Goal: Information Seeking & Learning: Find specific page/section

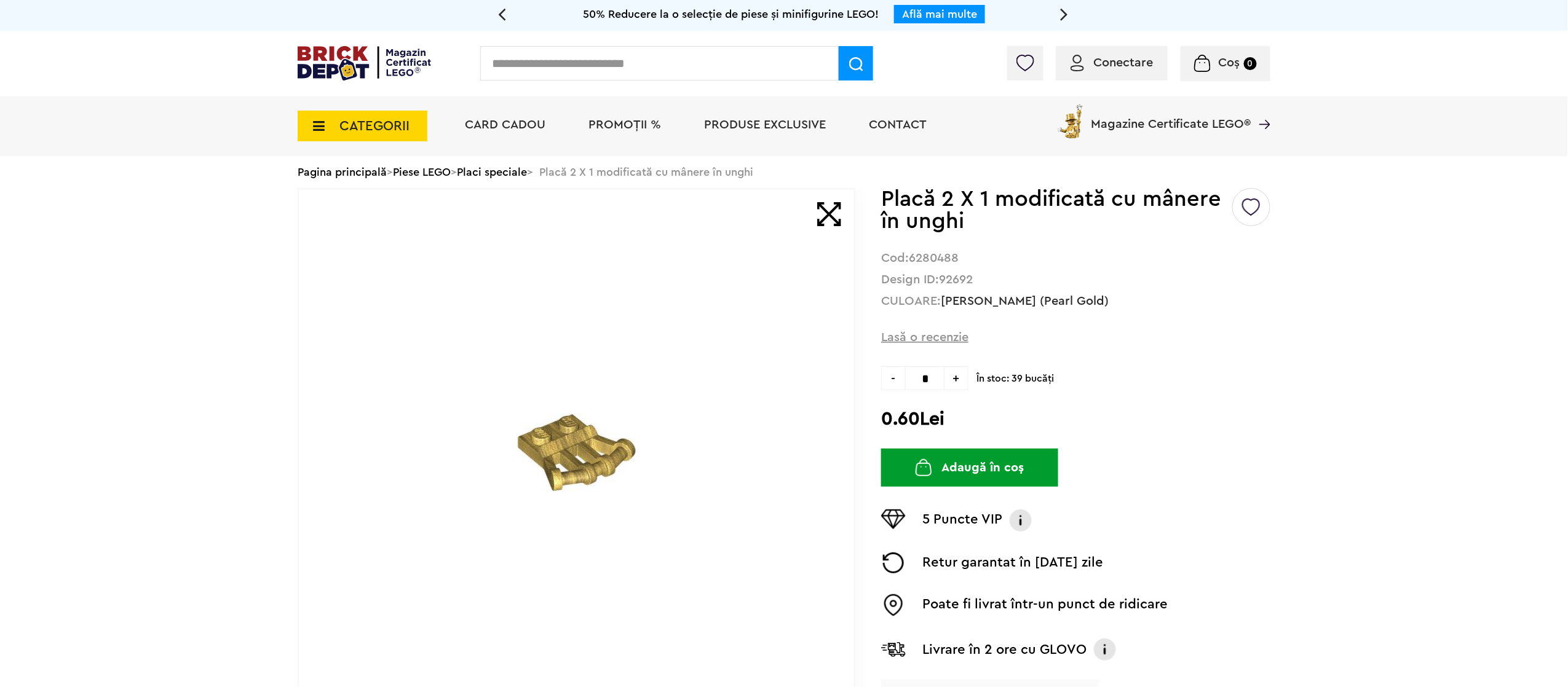
click at [650, 255] on strong "6280488" at bounding box center [933, 258] width 50 height 12
drag, startPoint x: 941, startPoint y: 255, endPoint x: 1012, endPoint y: 198, distance: 91.0
click at [650, 218] on h1 "Placă 2 X 1 modificată cu mânere în unghi" at bounding box center [1056, 210] width 349 height 44
click at [650, 188] on h1 "Placă 2 X 1 modificată cu mânere în unghi" at bounding box center [1056, 210] width 349 height 44
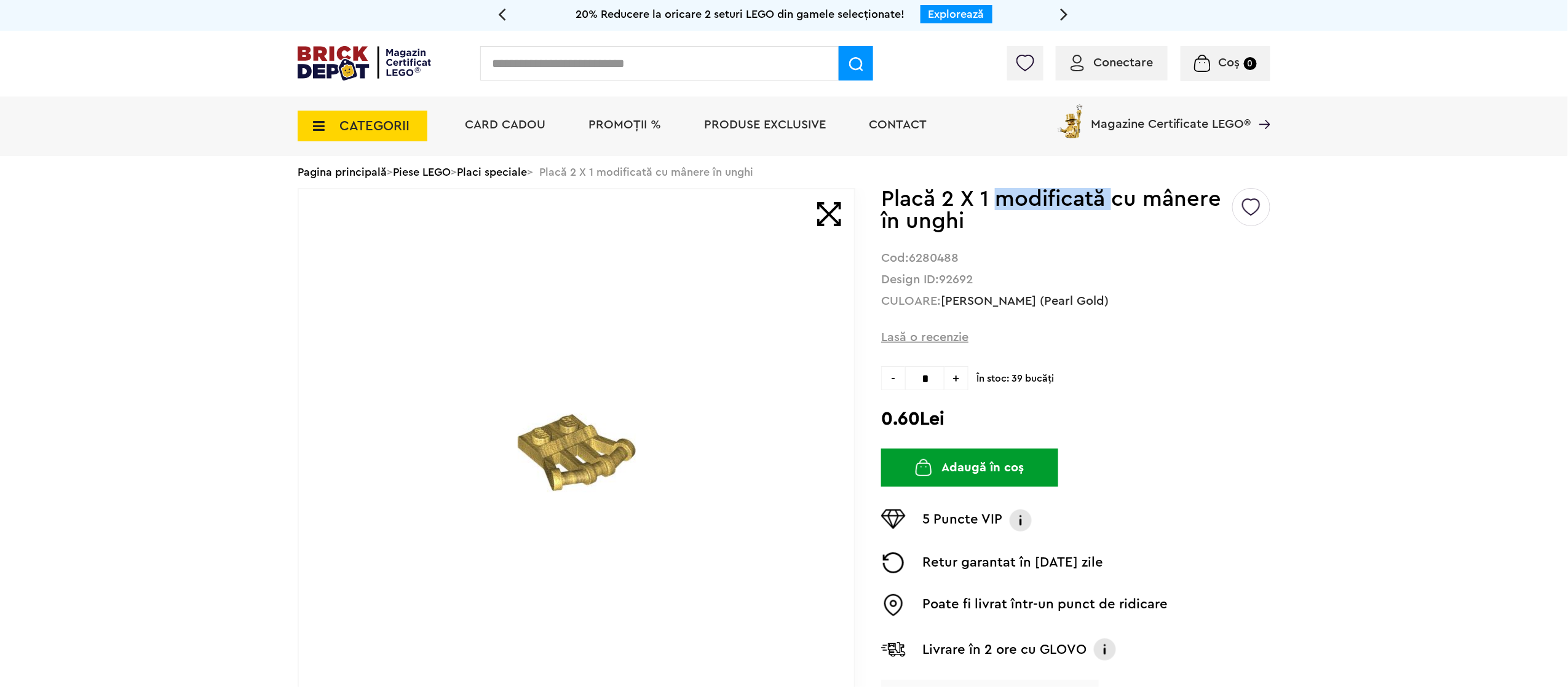
click at [650, 188] on h1 "Placă 2 X 1 modificată cu mânere în unghi" at bounding box center [1056, 210] width 349 height 44
drag, startPoint x: 1016, startPoint y: 187, endPoint x: 960, endPoint y: 204, distance: 58.5
click at [650, 204] on h1 "Placă 2 X 1 modificată cu mânere în unghi" at bounding box center [1056, 210] width 349 height 44
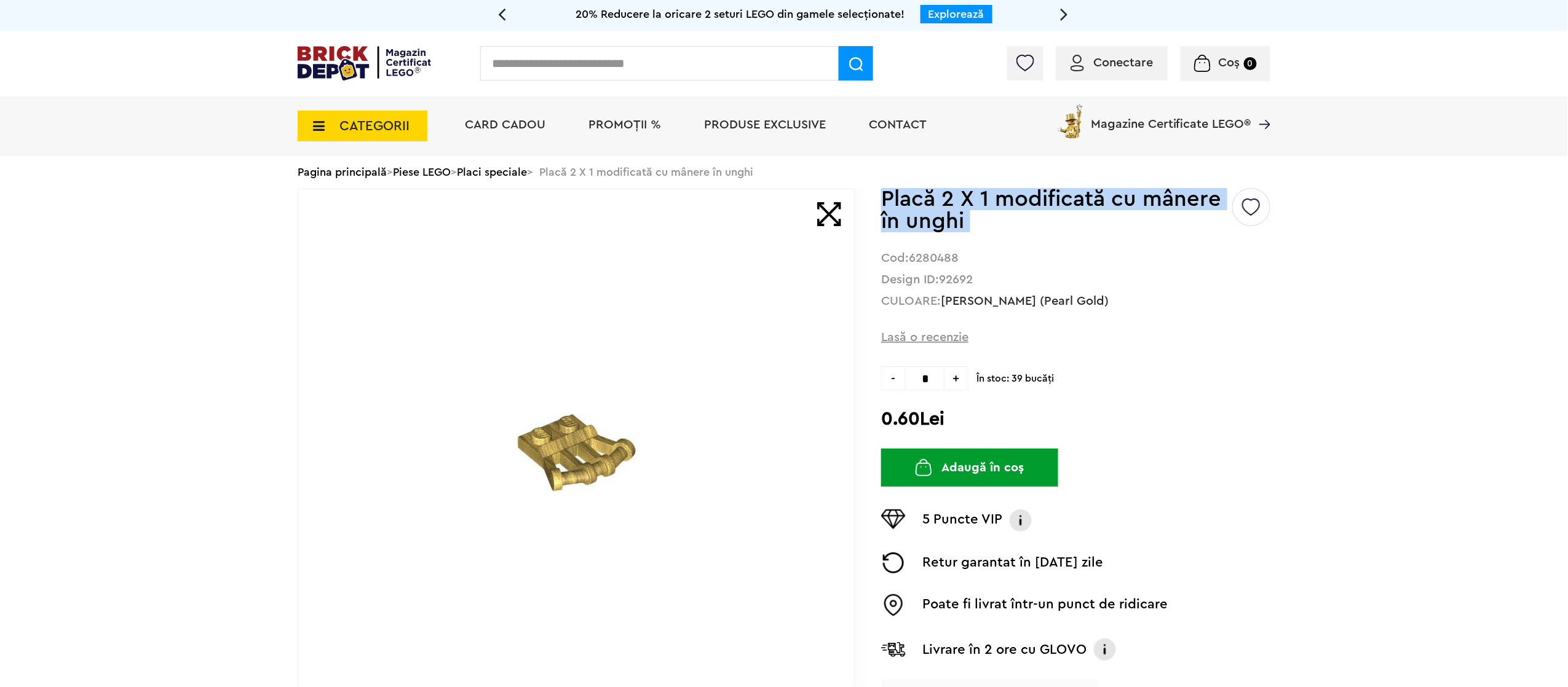
click at [650, 204] on h1 "Placă 2 X 1 modificată cu mânere în unghi" at bounding box center [1056, 210] width 349 height 44
copy div "Placă 2 X 1 modificată cu mânere în unghi"
click at [650, 64] on input "text" at bounding box center [660, 63] width 358 height 34
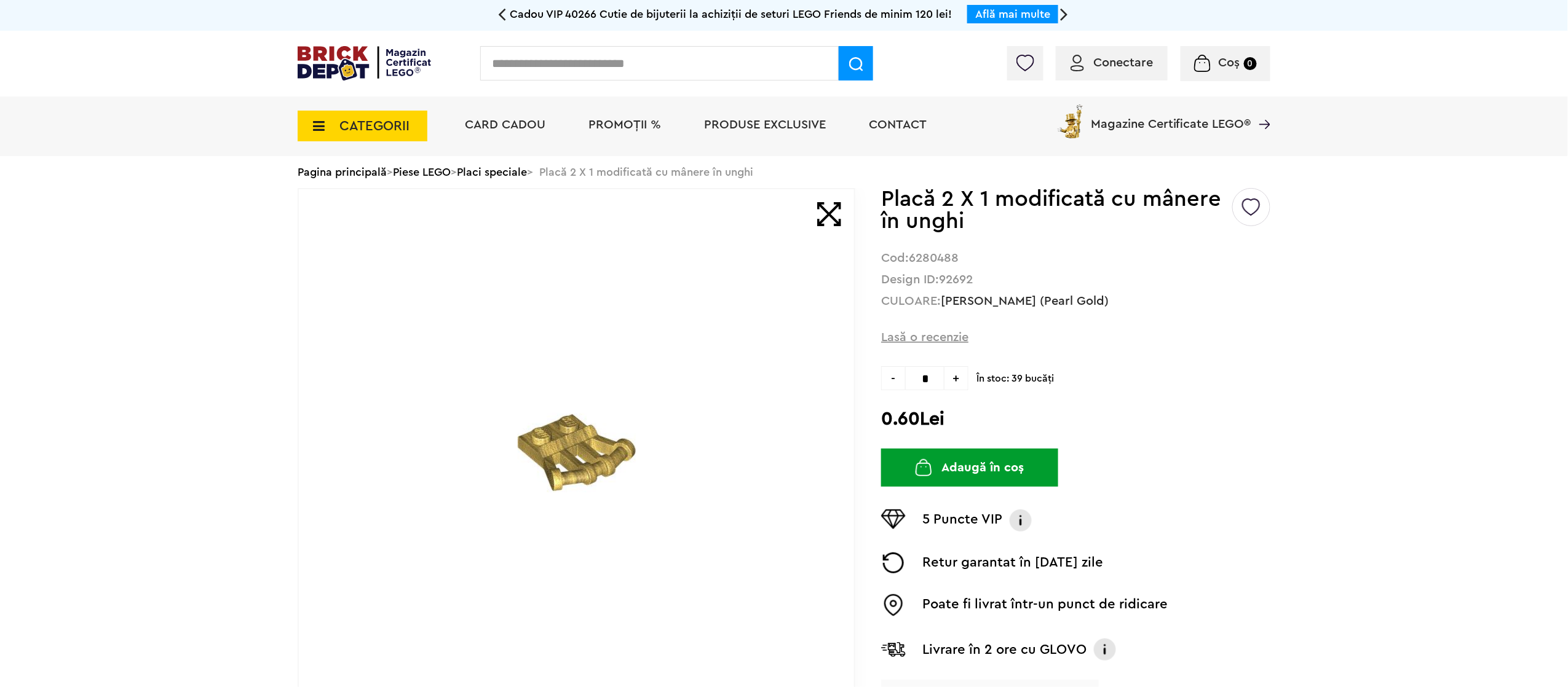
paste input "**********"
type input "**********"
click at [650, 64] on img at bounding box center [856, 64] width 14 height 14
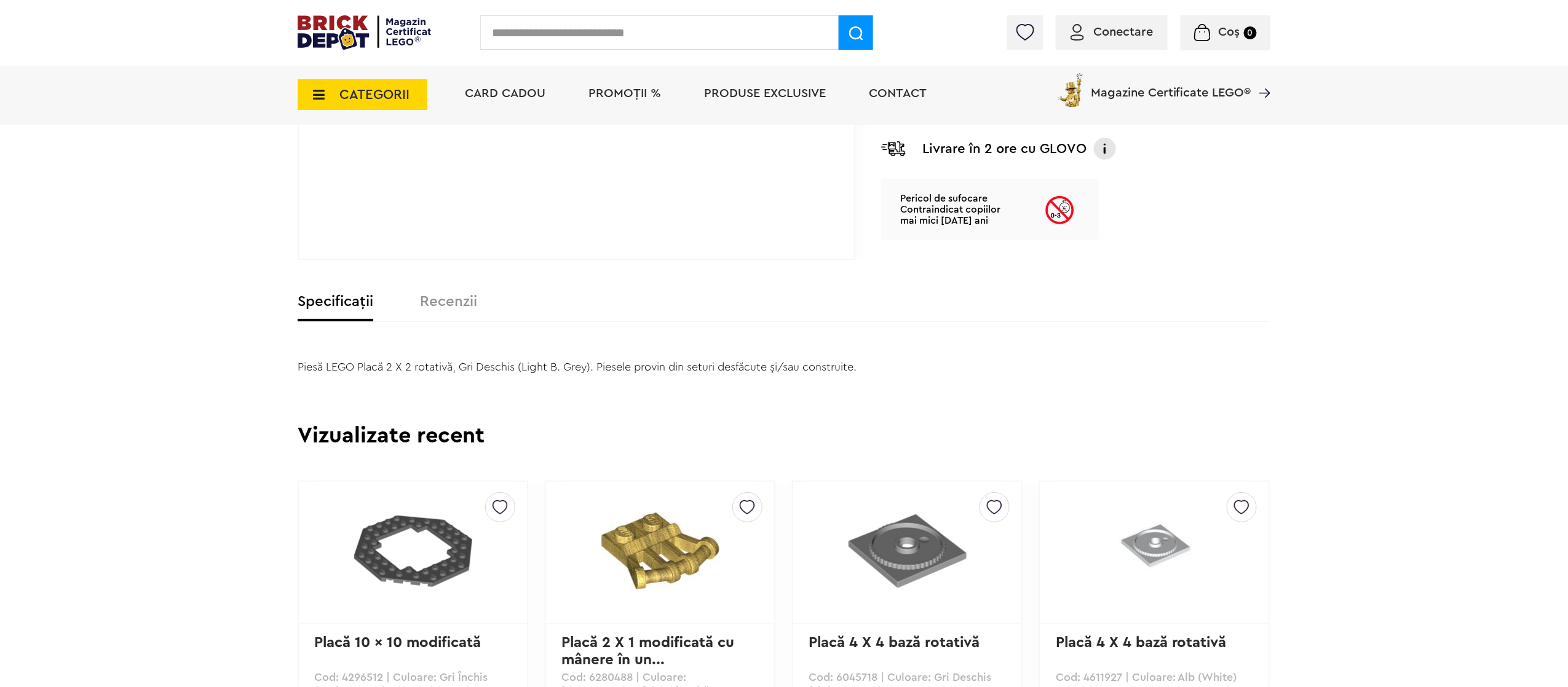
scroll to position [246, 0]
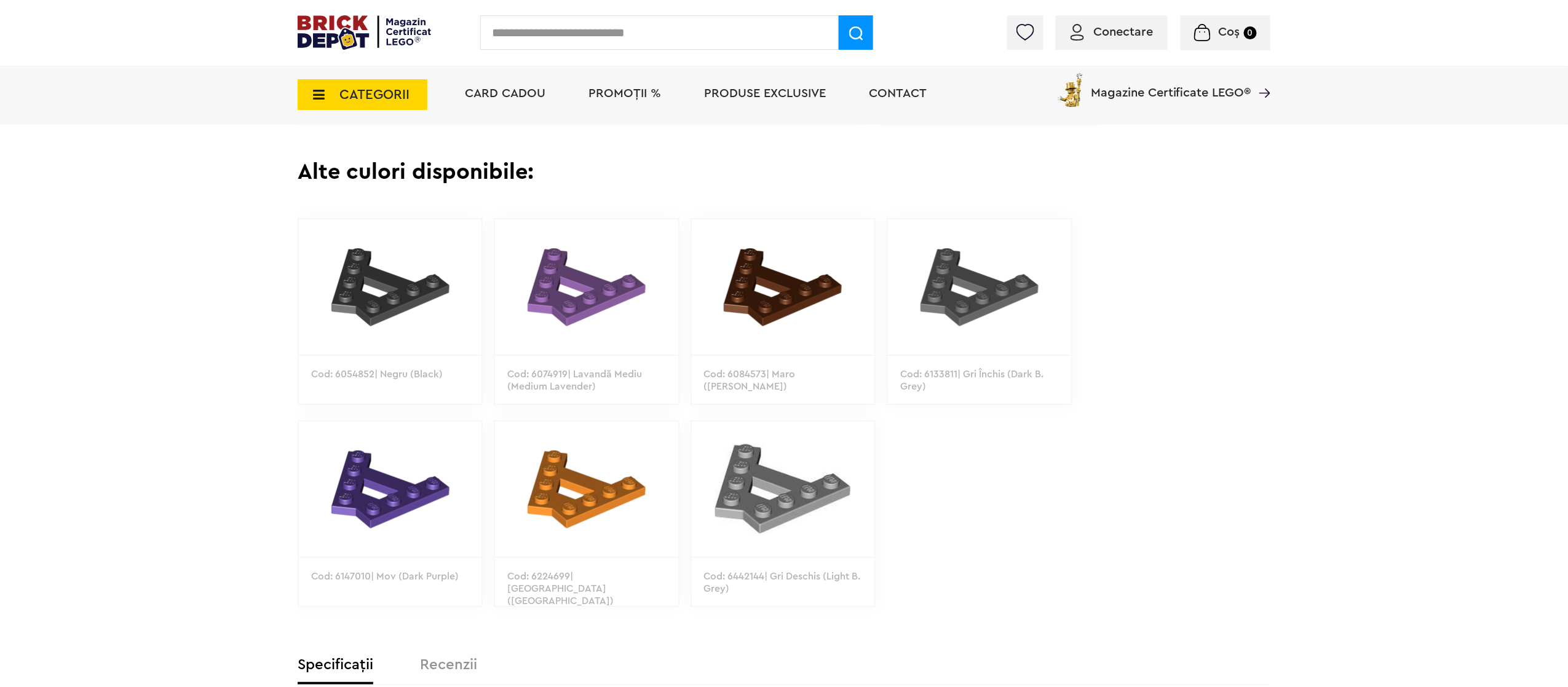
scroll to position [737, 0]
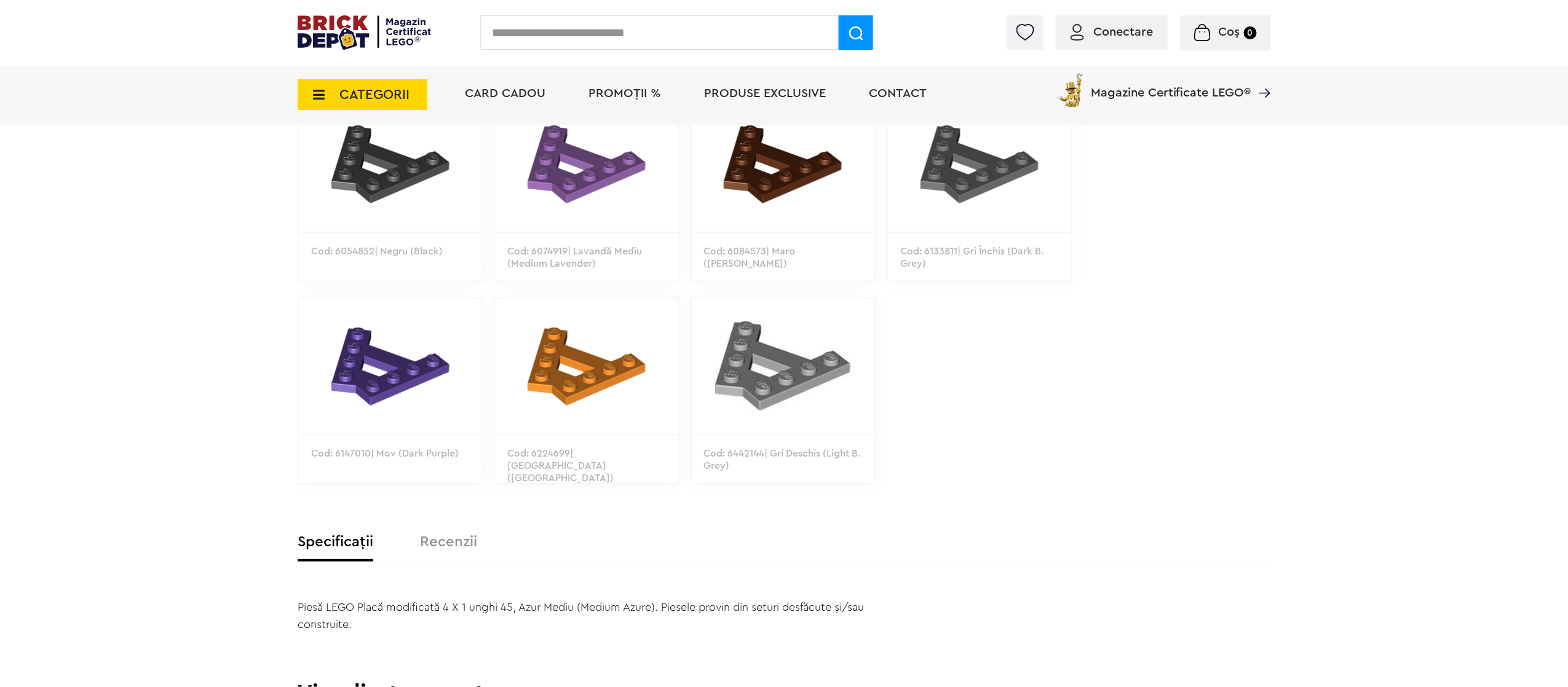
click at [650, 185] on img at bounding box center [783, 164] width 182 height 135
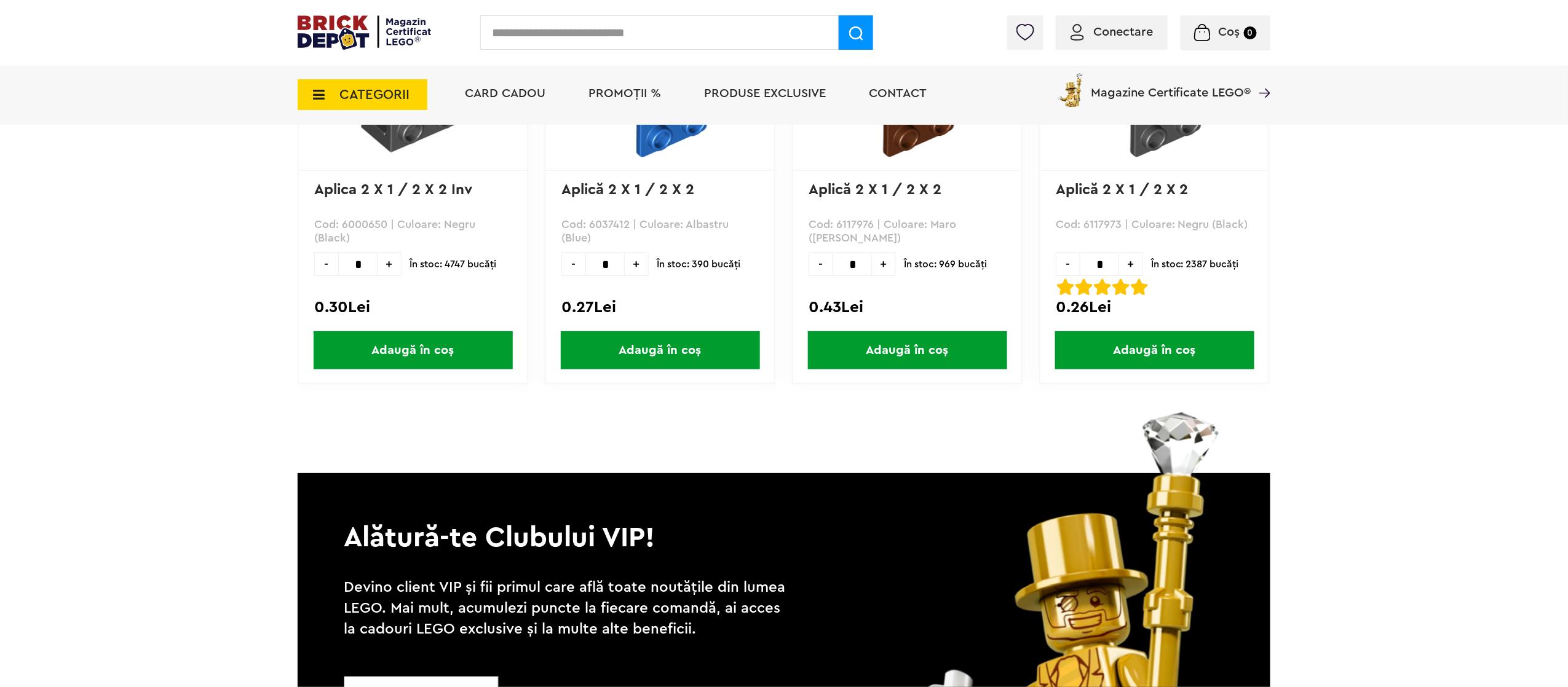
scroll to position [1967, 0]
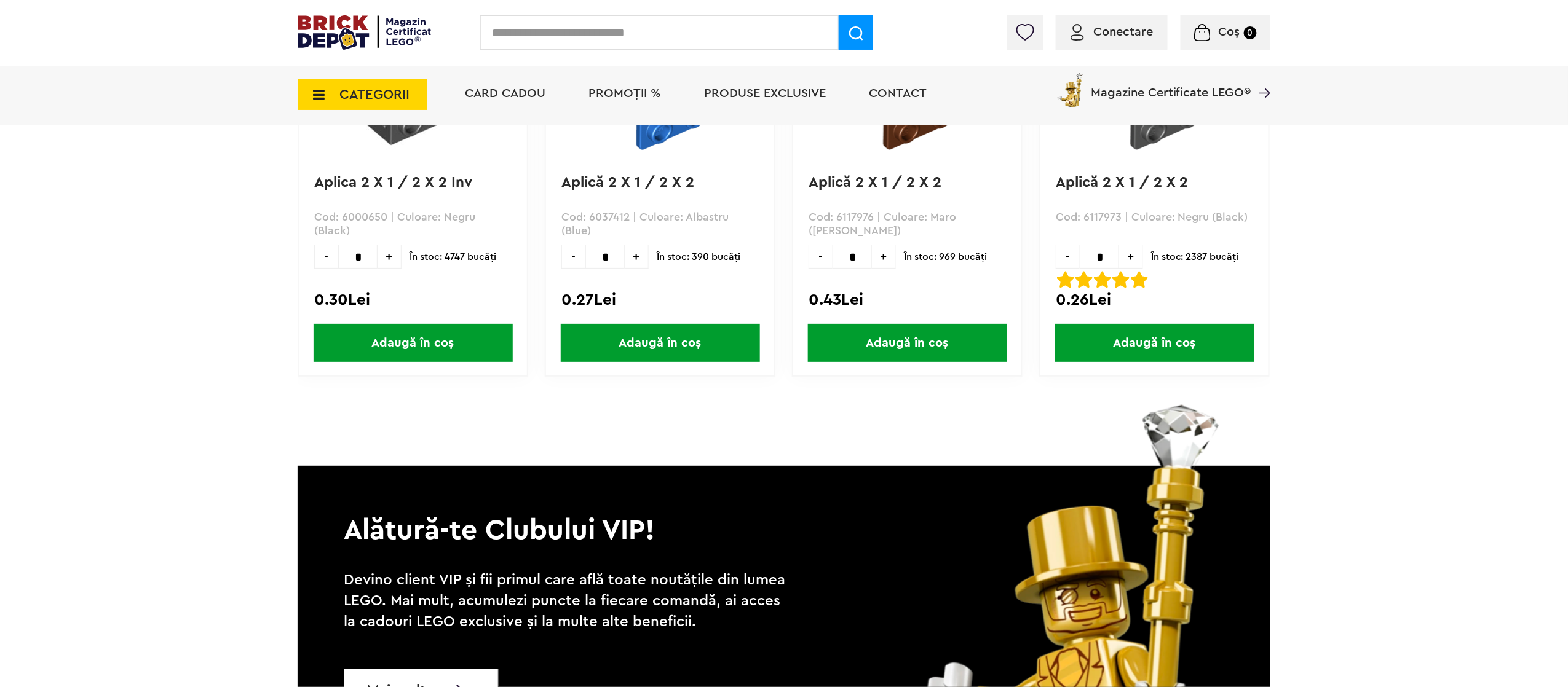
drag, startPoint x: 869, startPoint y: 406, endPoint x: 1022, endPoint y: 395, distance: 153.4
click at [650, 285] on div "Creează o listă nouă Aplica 2 X 1 / 2 X 2 Inv Cod: 6000650 | Culoare: Negru (Bl…" at bounding box center [784, 212] width 972 height 384
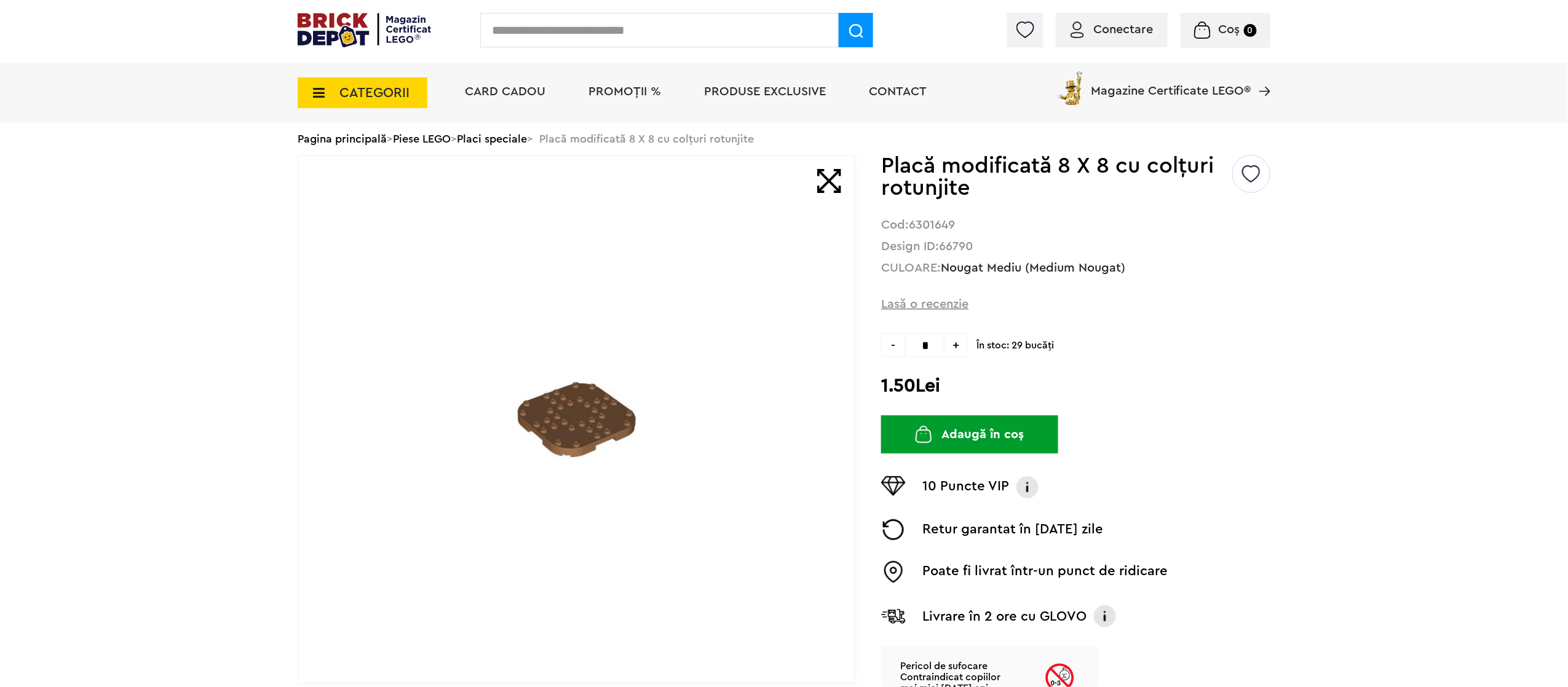
scroll to position [0, 0]
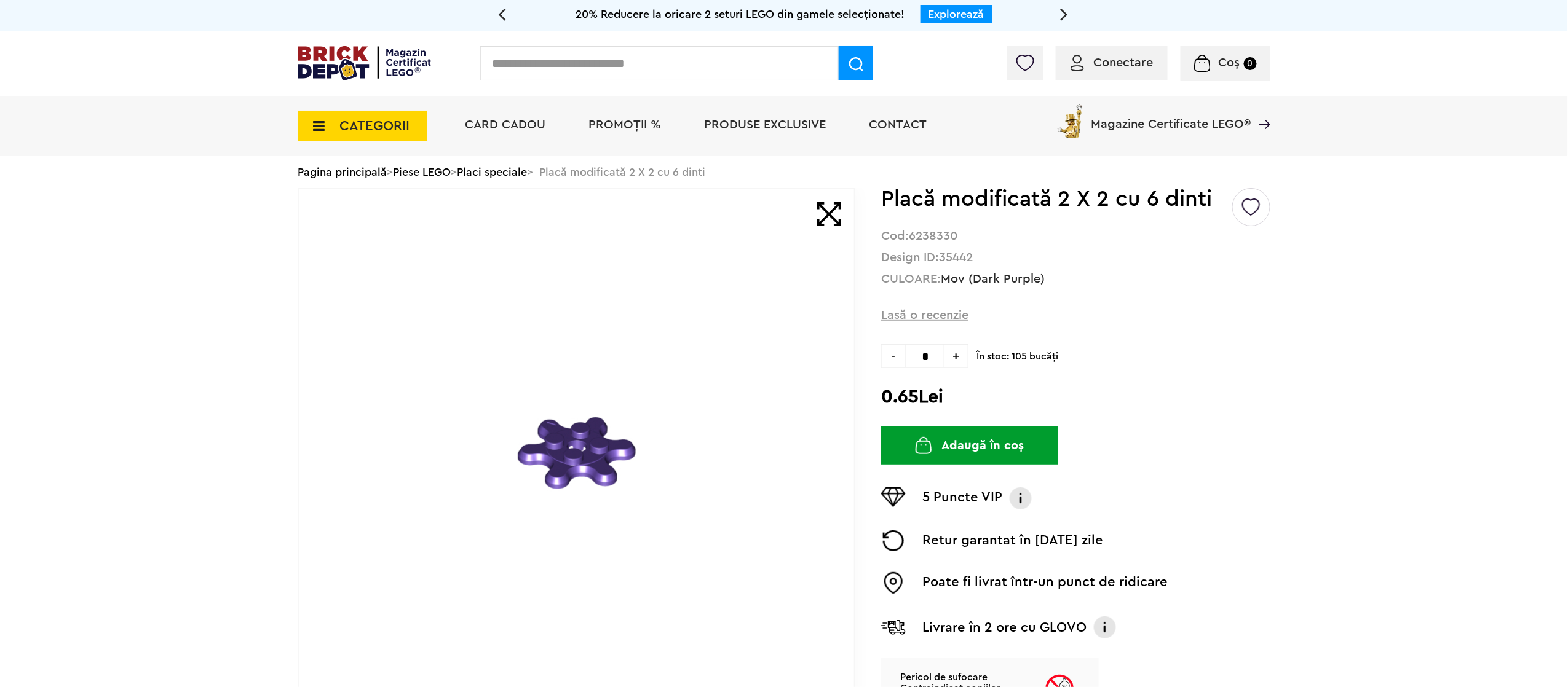
click at [650, 204] on h1 "Placă modificată 2 X 2 cu 6 dinti" at bounding box center [1056, 199] width 349 height 22
click at [650, 60] on input "text" at bounding box center [660, 63] width 358 height 34
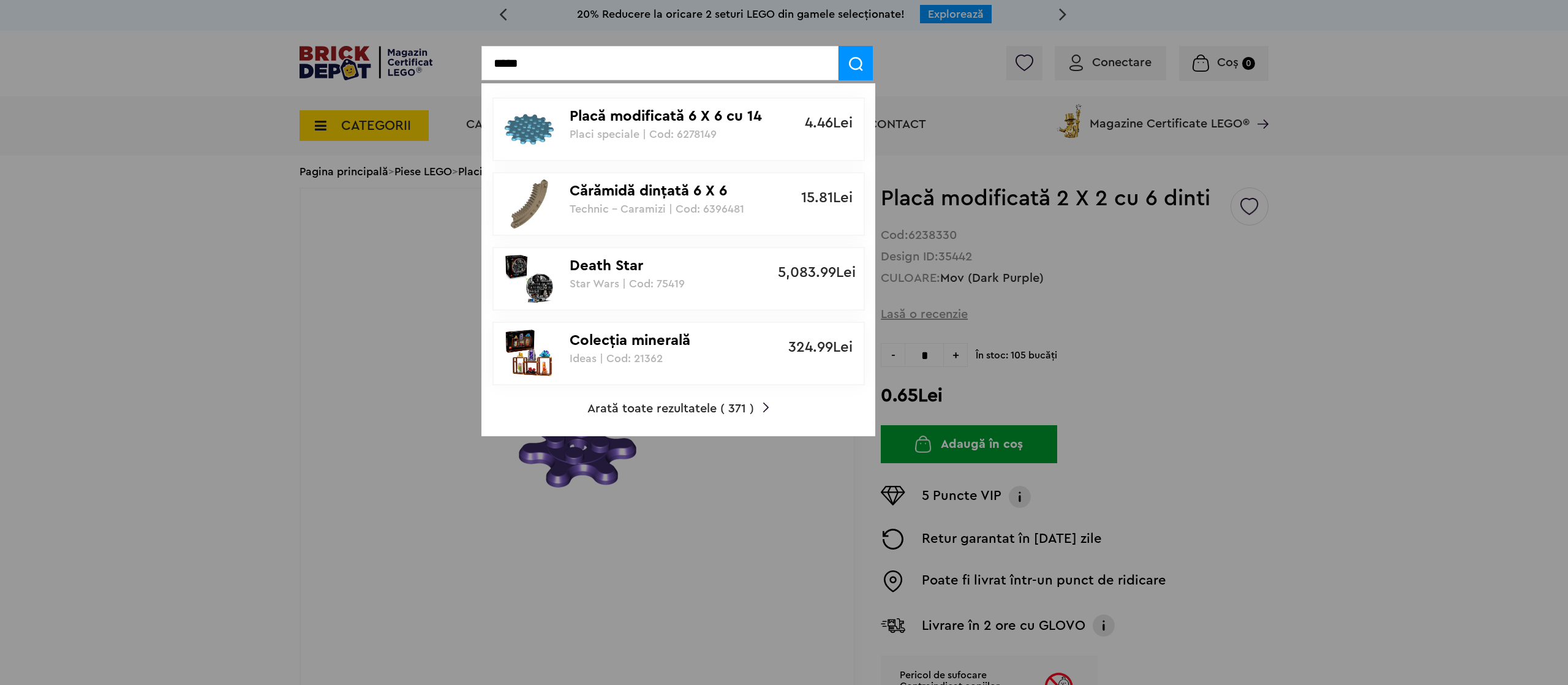
type input "*****"
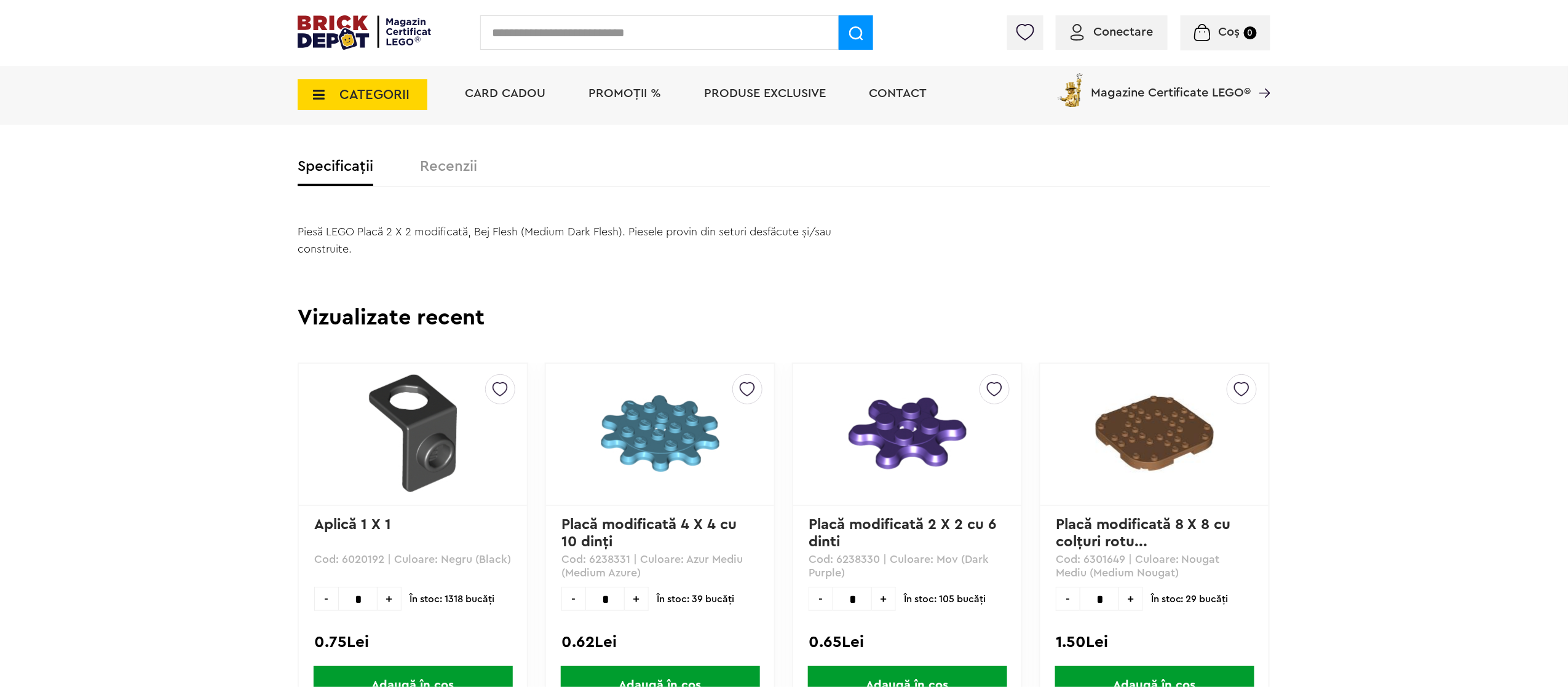
scroll to position [123, 0]
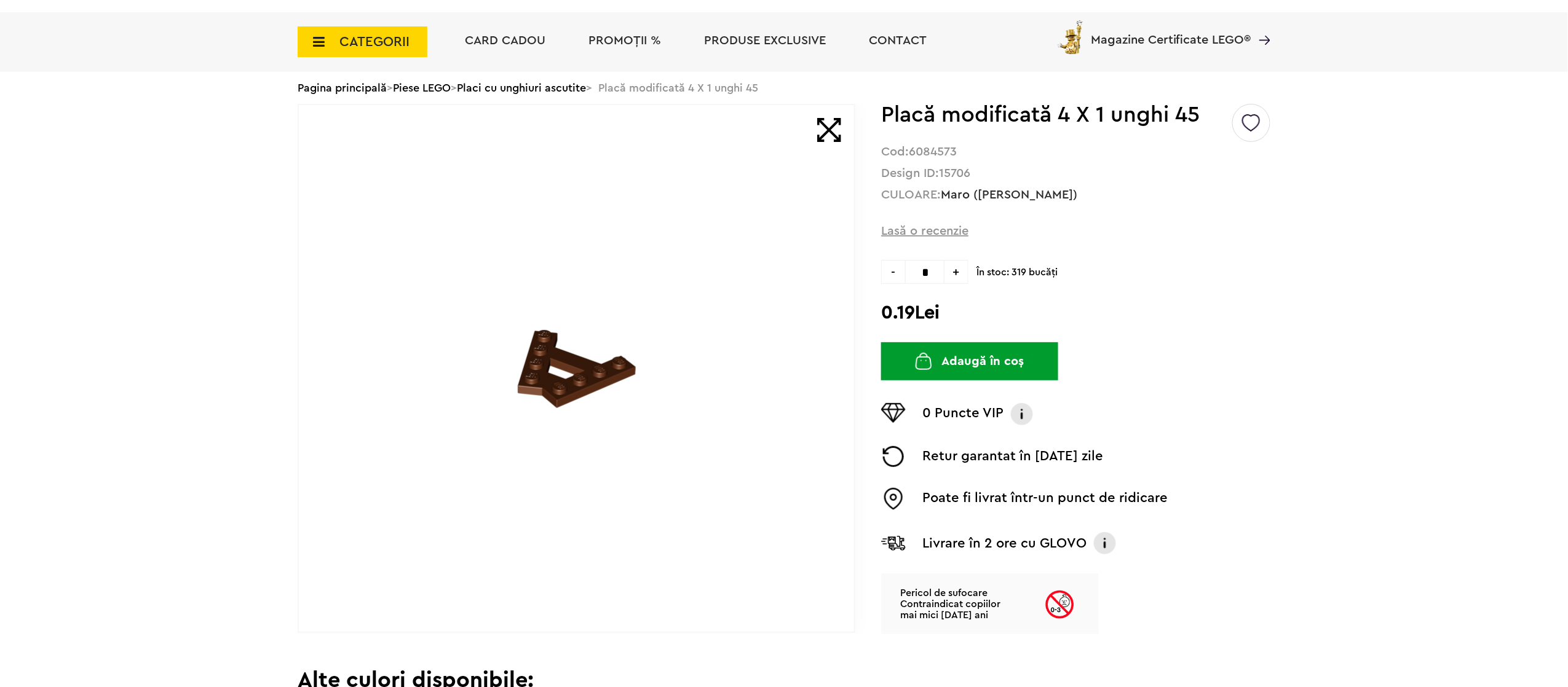
scroll to position [123, 0]
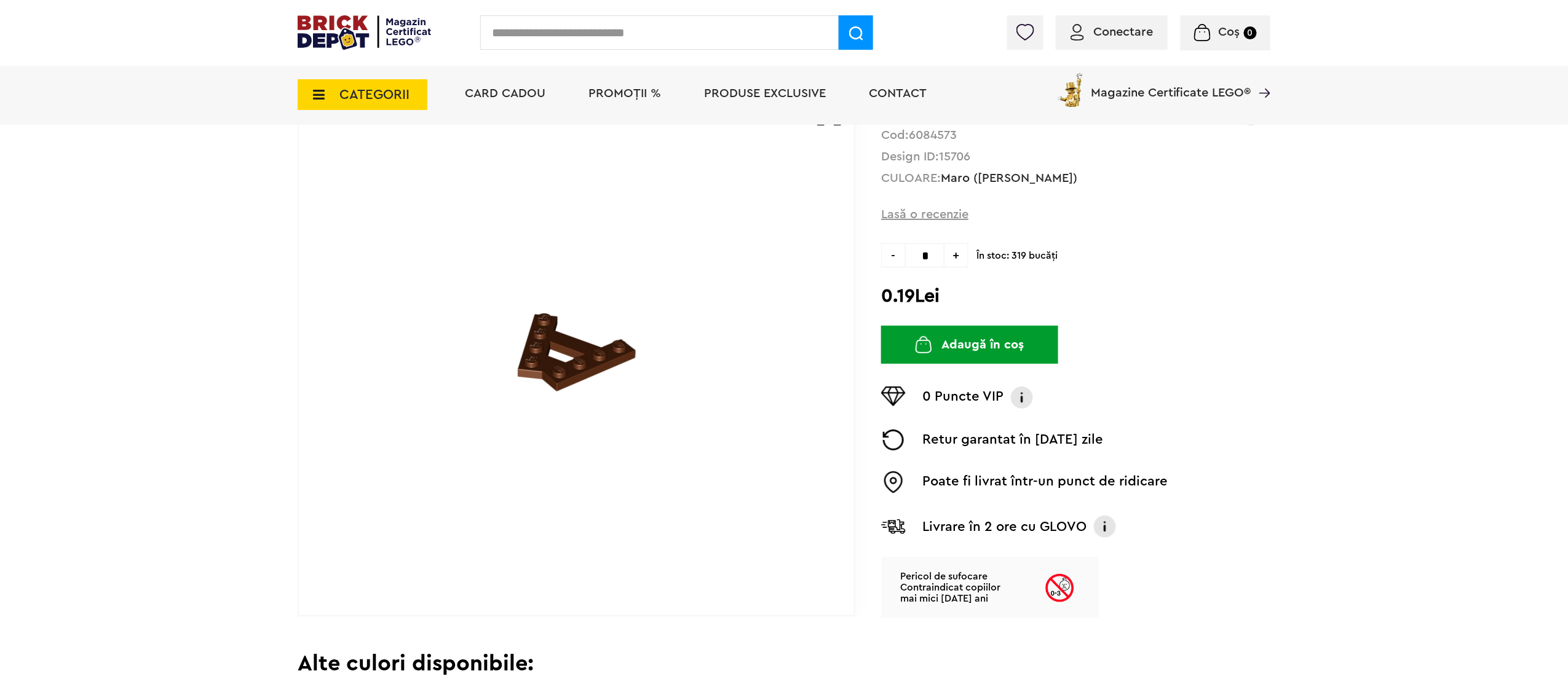
click at [755, 94] on span "Produse exclusive" at bounding box center [765, 93] width 122 height 12
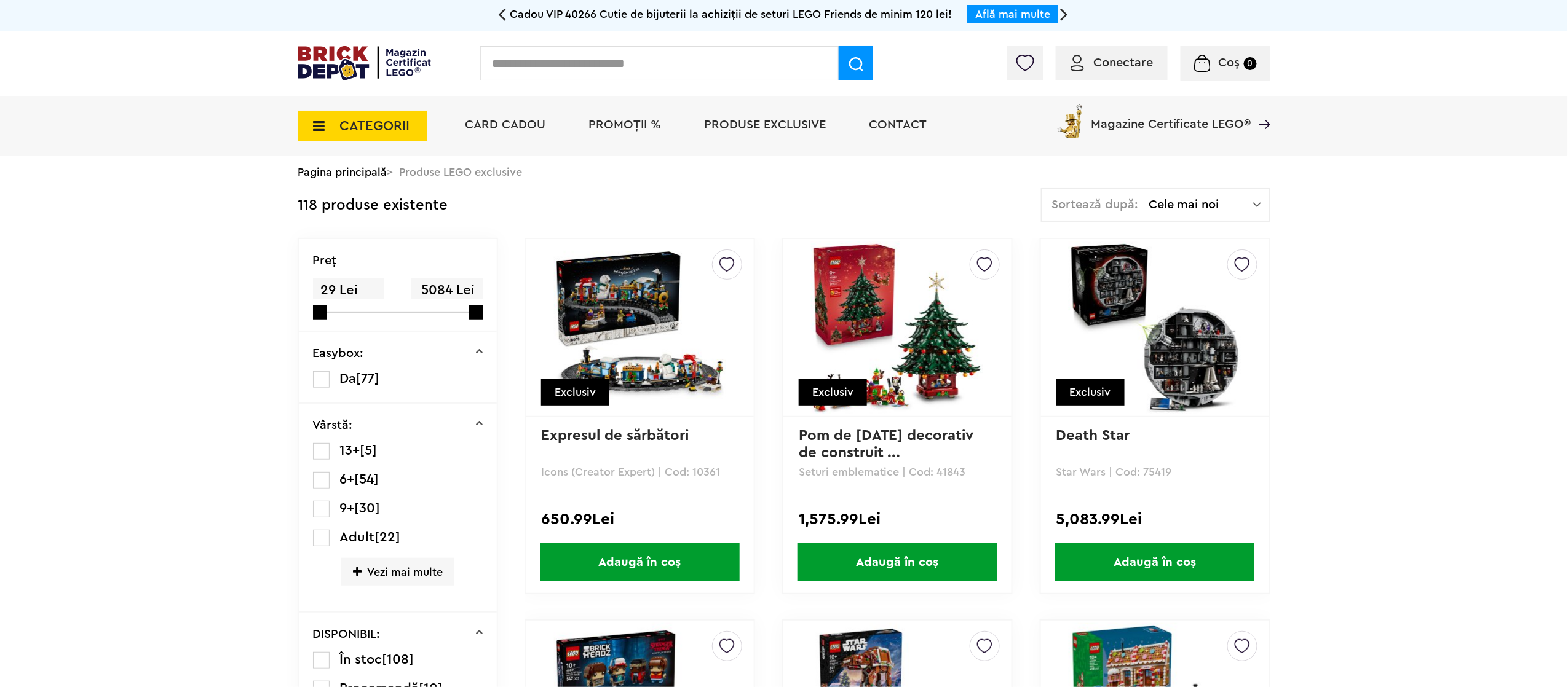
scroll to position [246, 0]
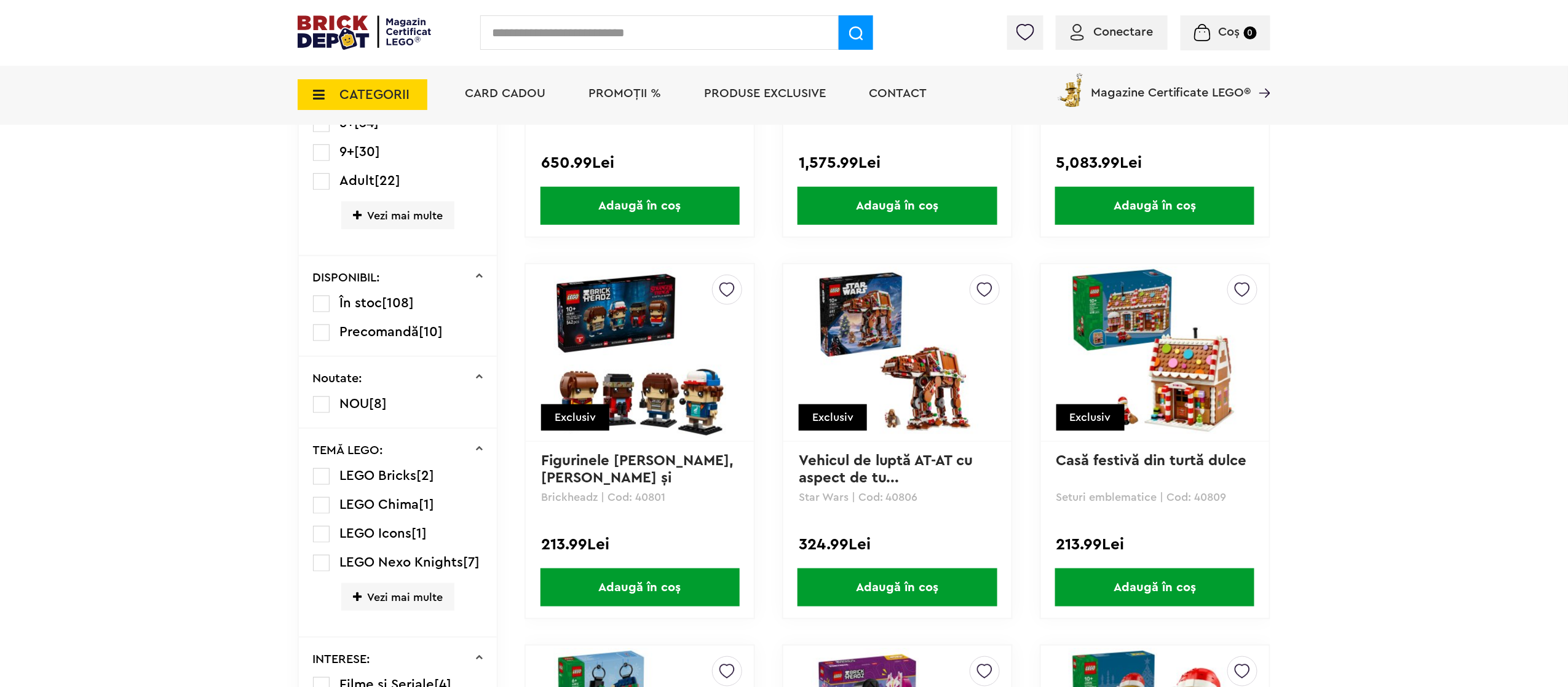
scroll to position [492, 0]
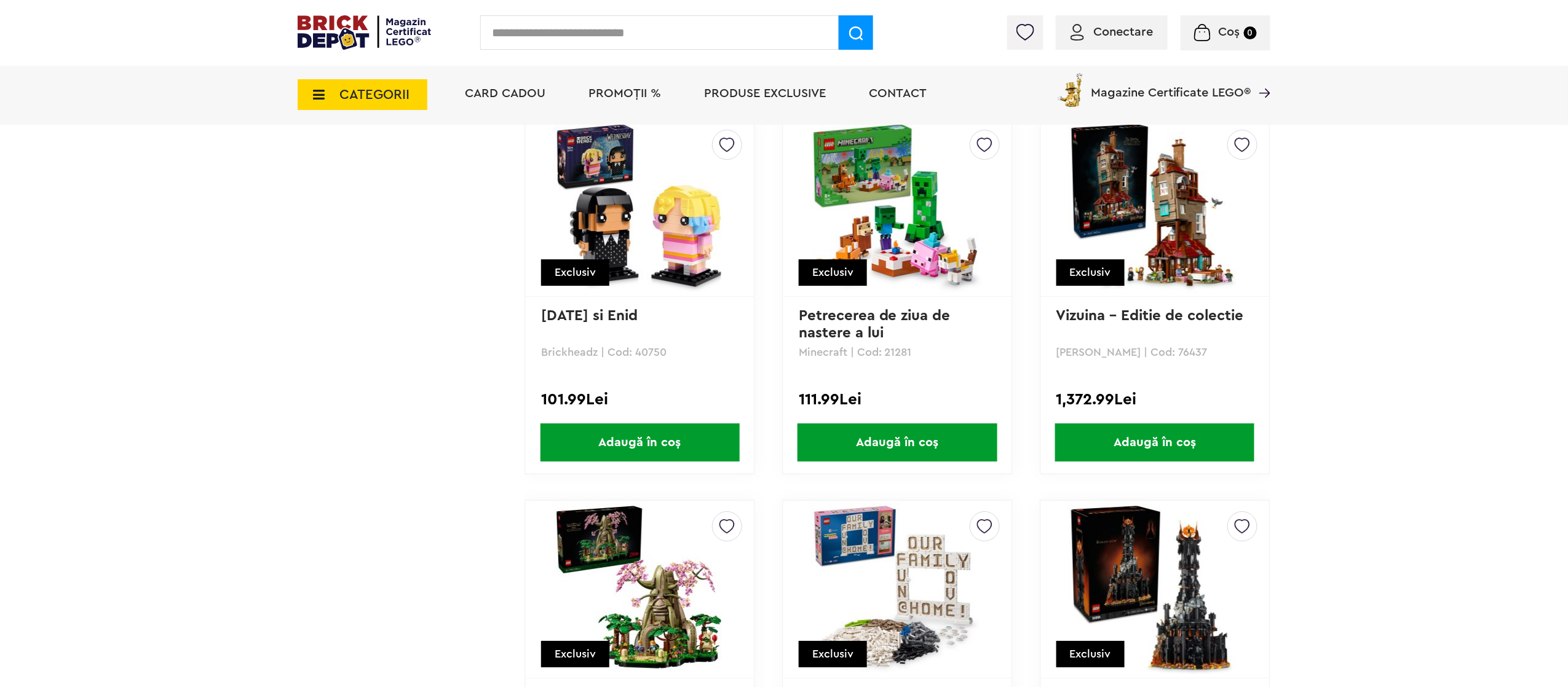
scroll to position [4302, 0]
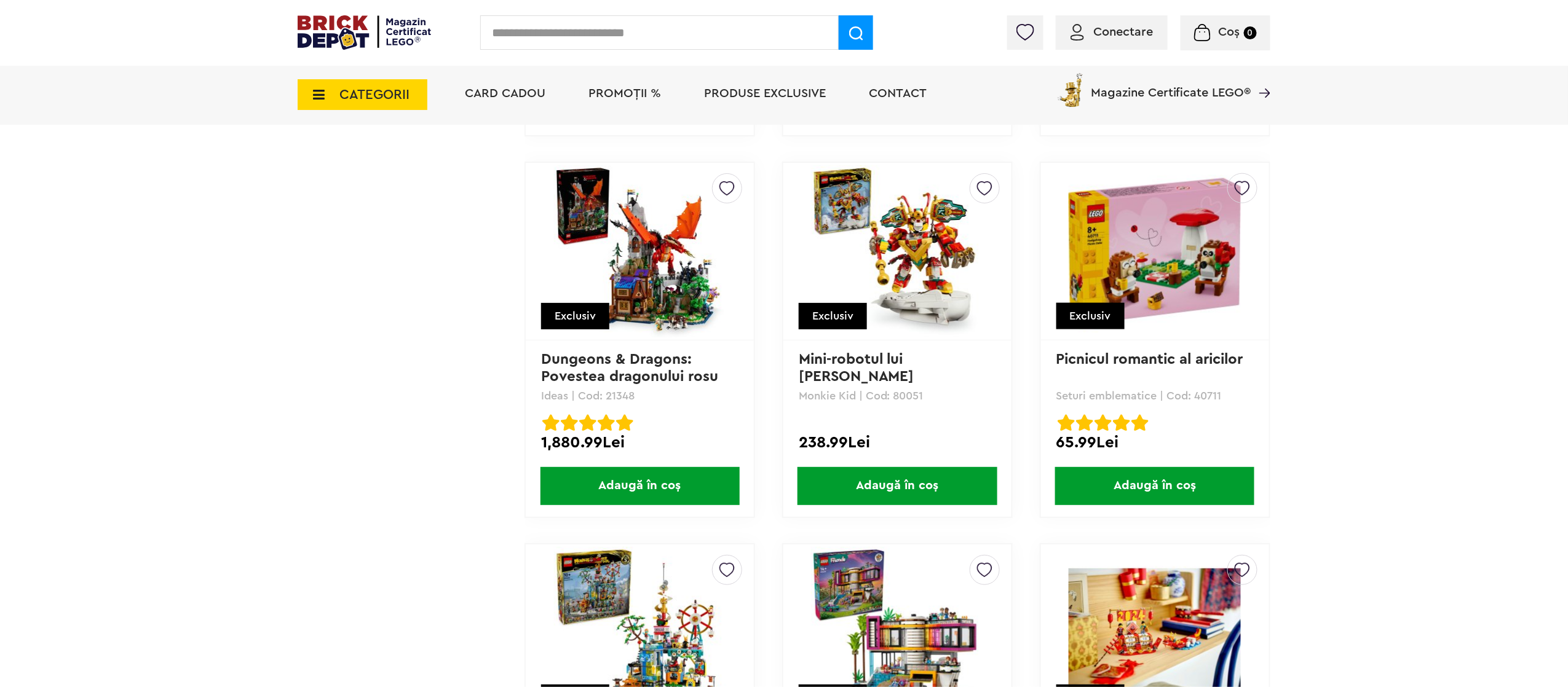
scroll to position [5899, 0]
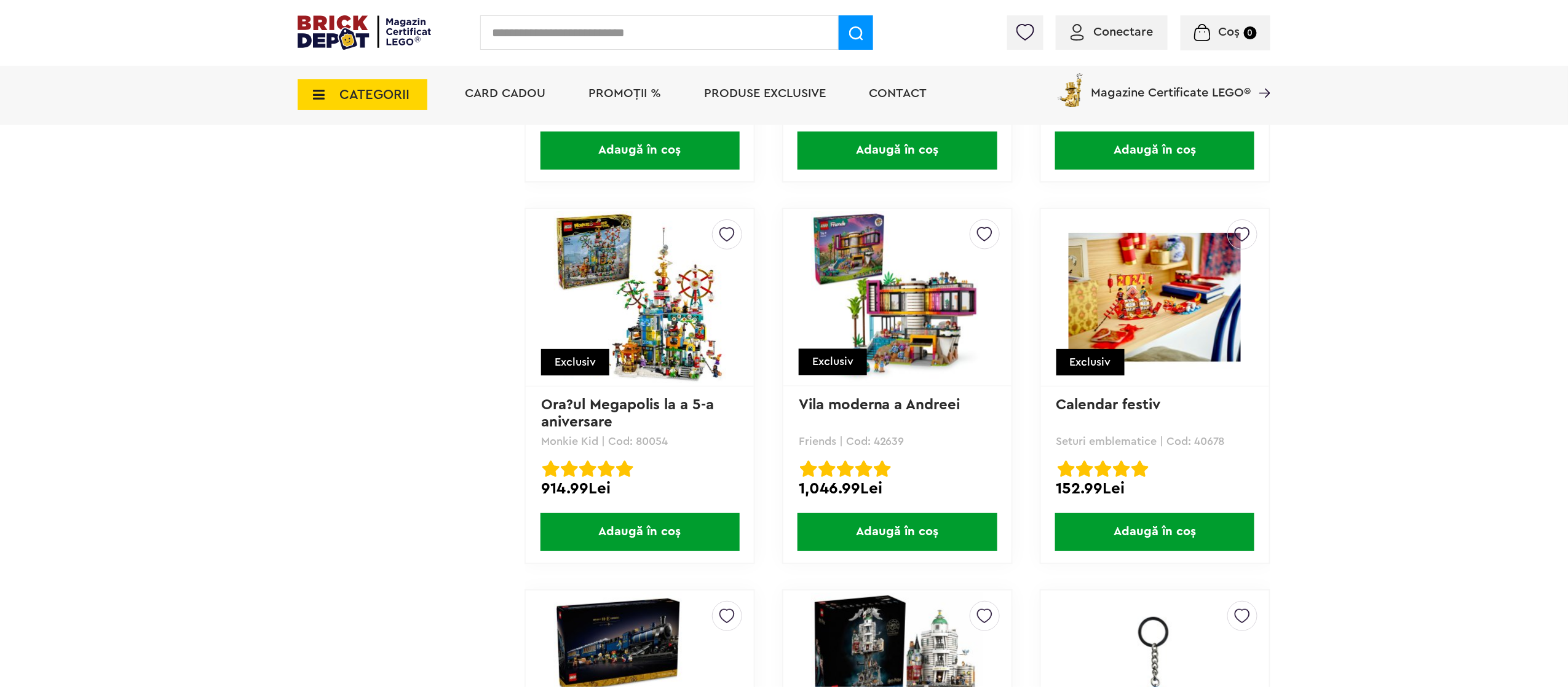
click at [1304, 277] on div "Cadou VIP 40266 Cutie de bijuterii la achiziții de seturi LEGO Friends de minim…" at bounding box center [784, 297] width 1568 height 12147
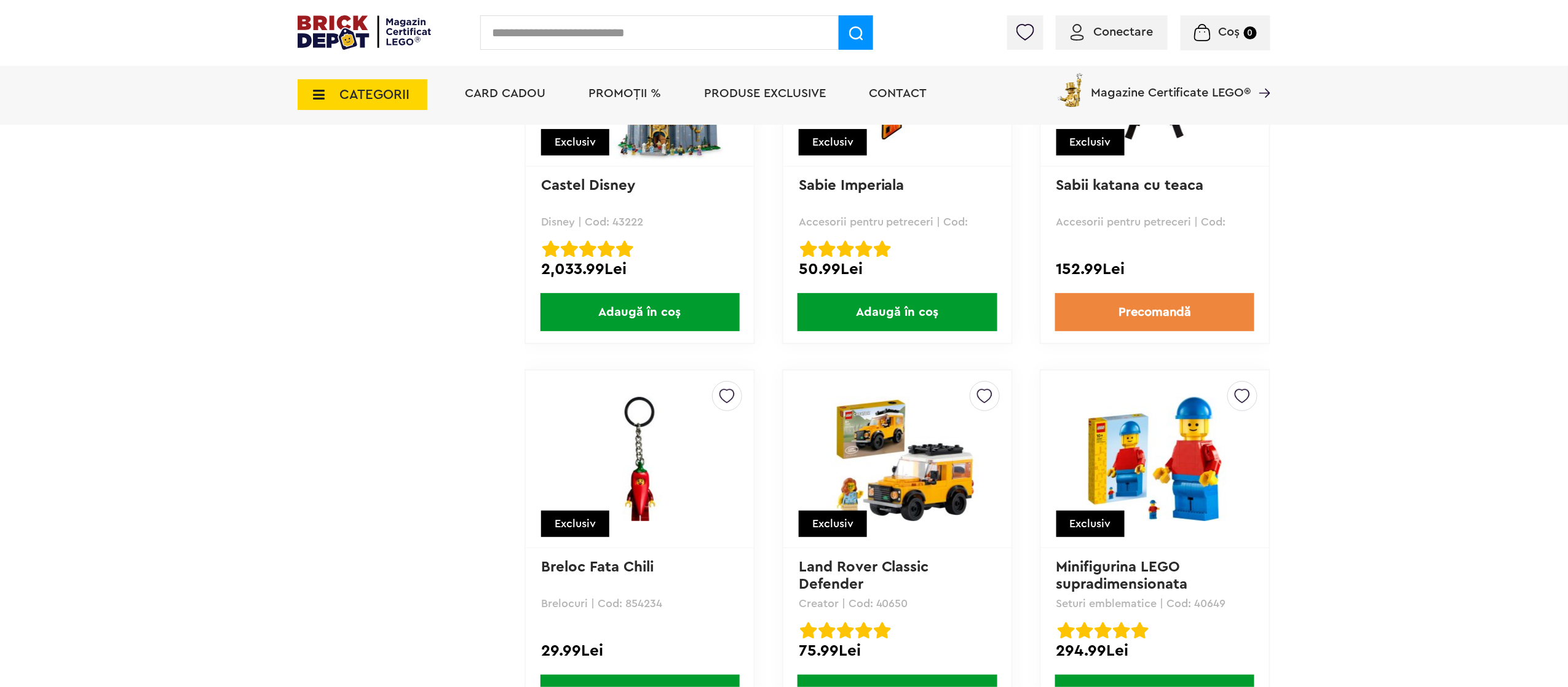
scroll to position [6882, 0]
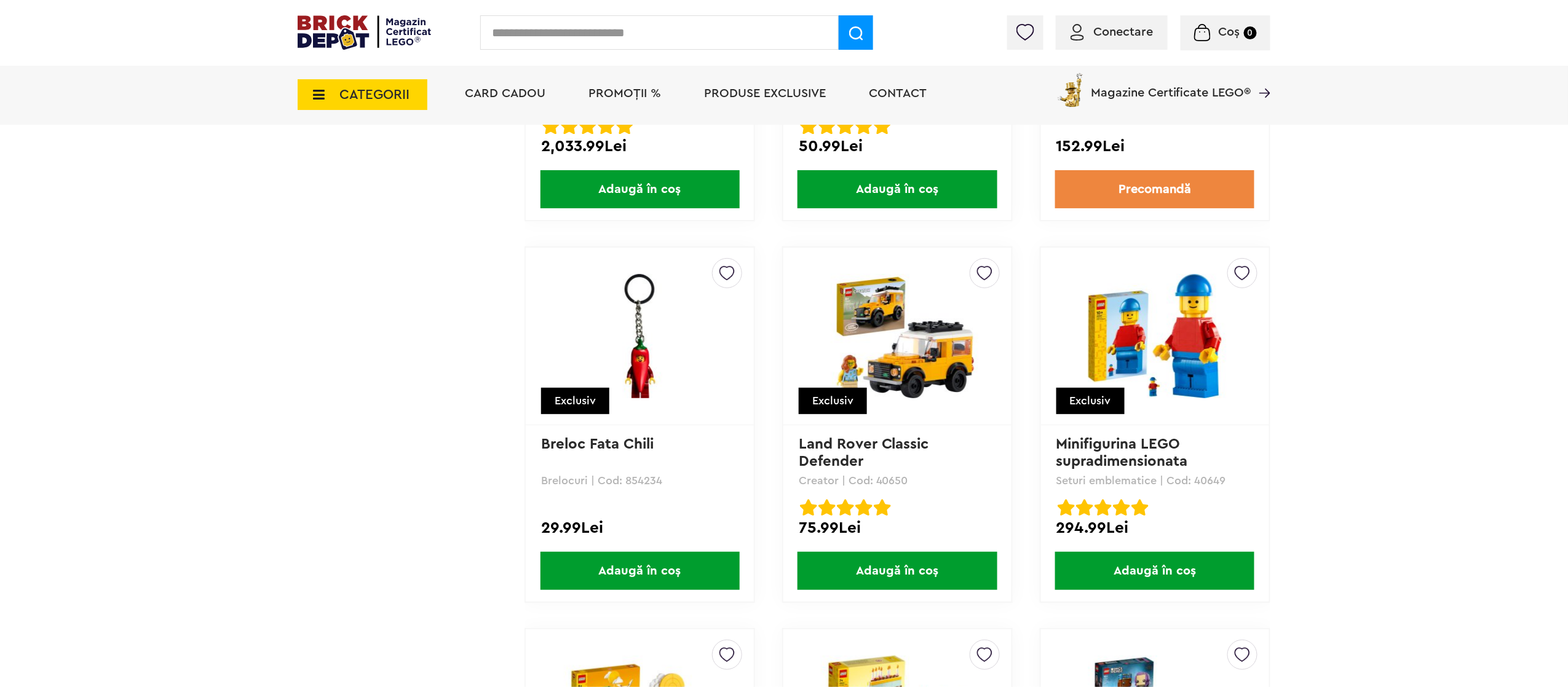
click at [920, 333] on img at bounding box center [897, 336] width 172 height 124
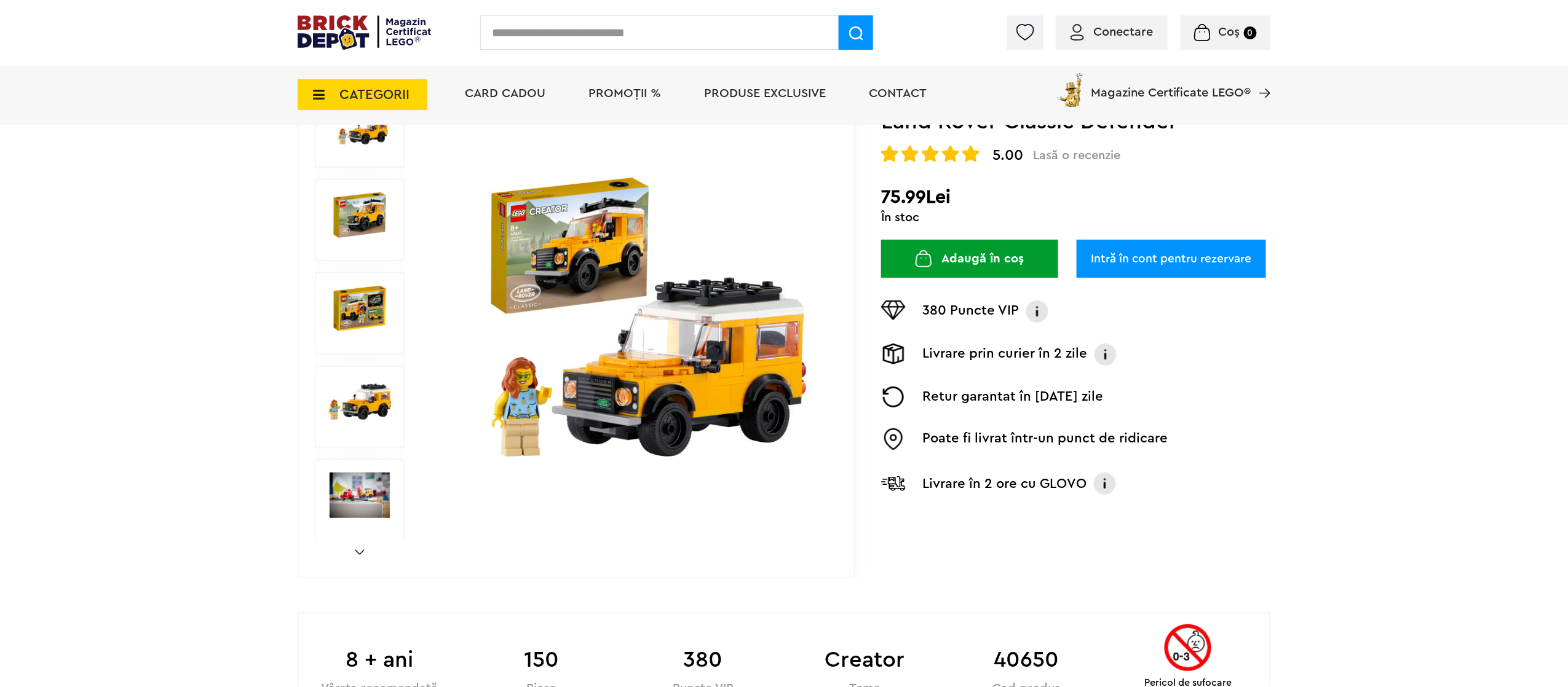
scroll to position [123, 0]
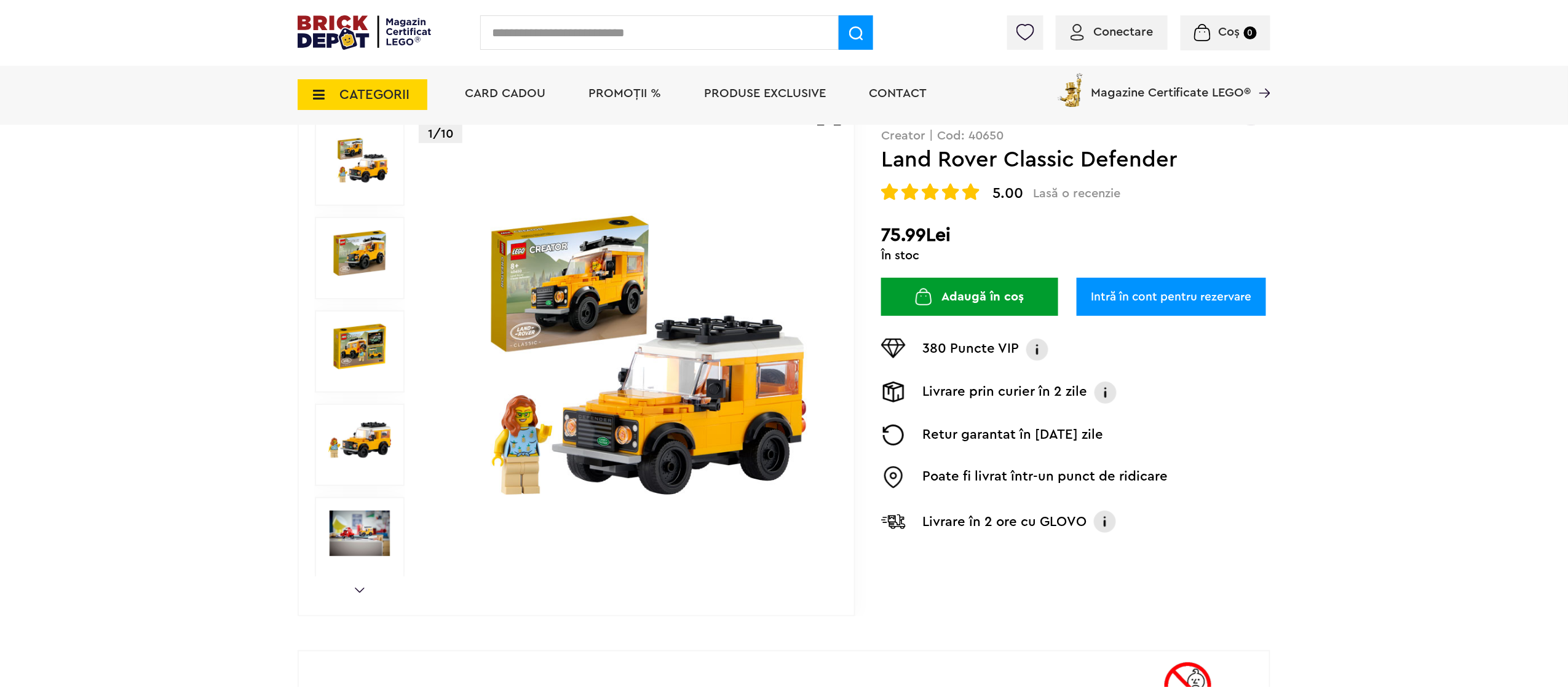
click at [368, 438] on img at bounding box center [360, 440] width 63 height 45
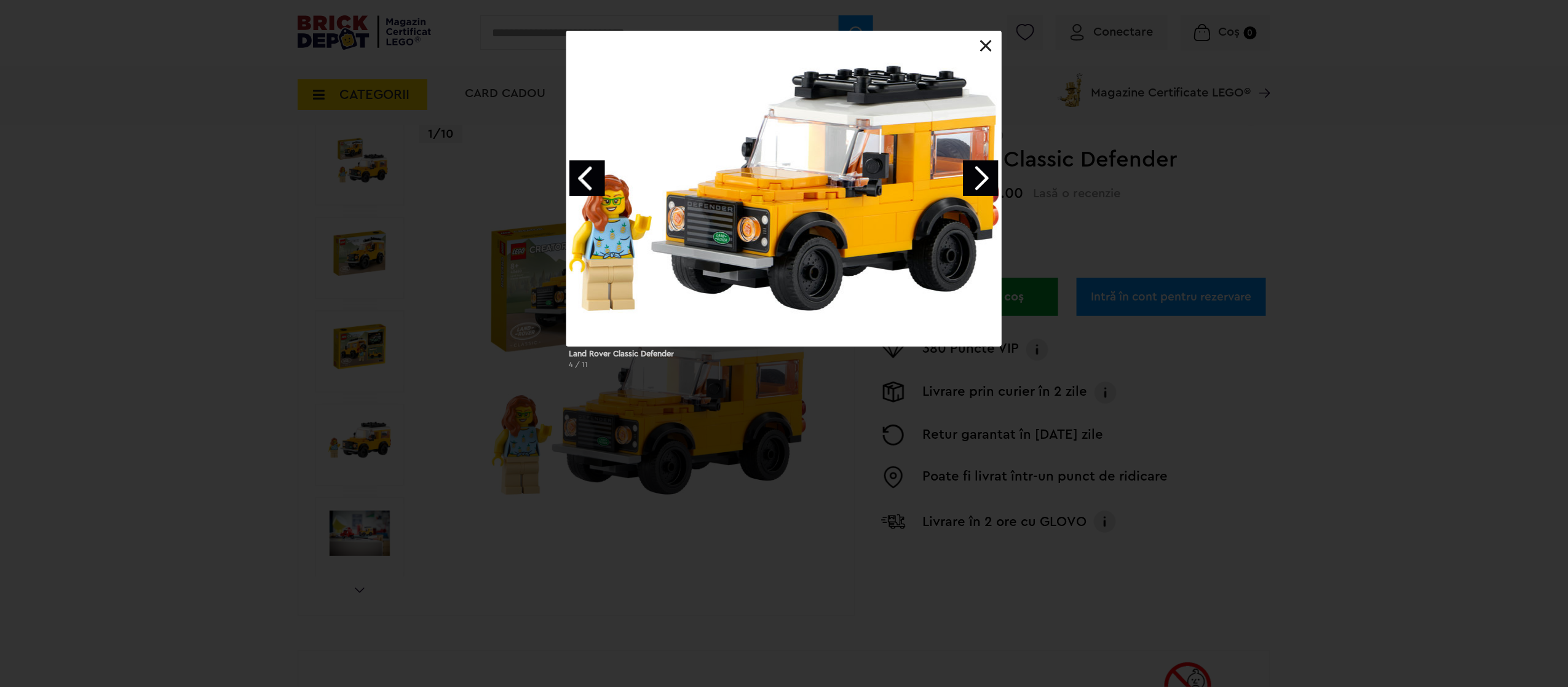
click at [989, 177] on link "Next image" at bounding box center [980, 178] width 36 height 36
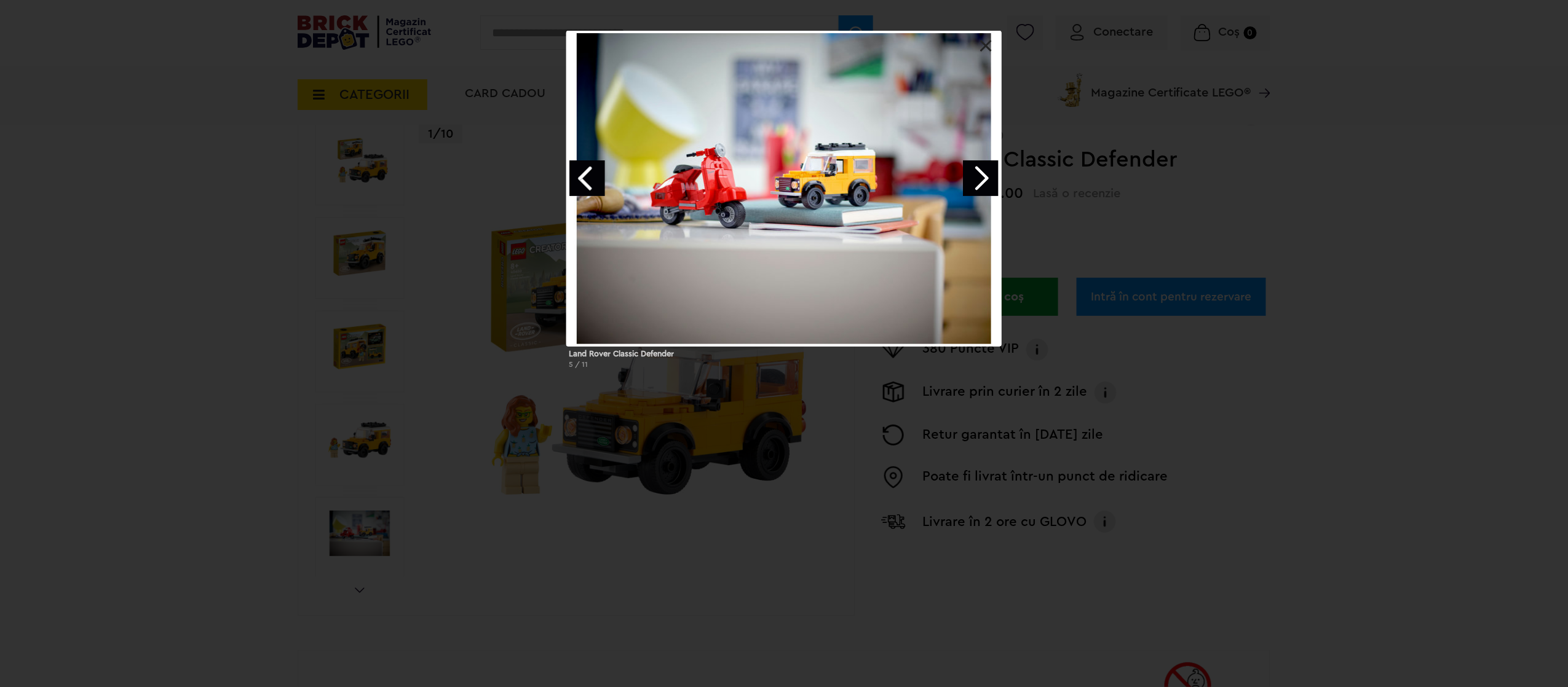
click at [989, 177] on link "Next image" at bounding box center [980, 178] width 36 height 36
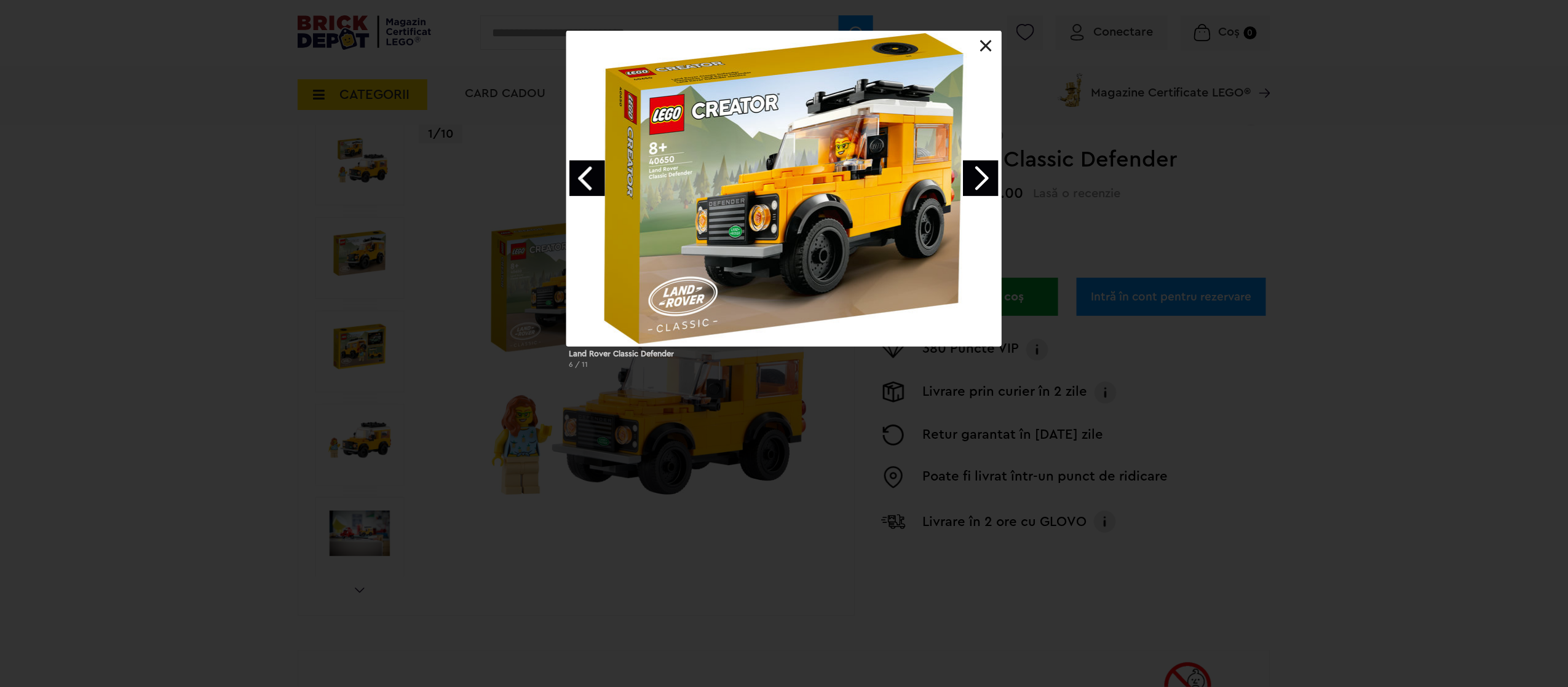
click at [989, 177] on link "Next image" at bounding box center [980, 178] width 36 height 36
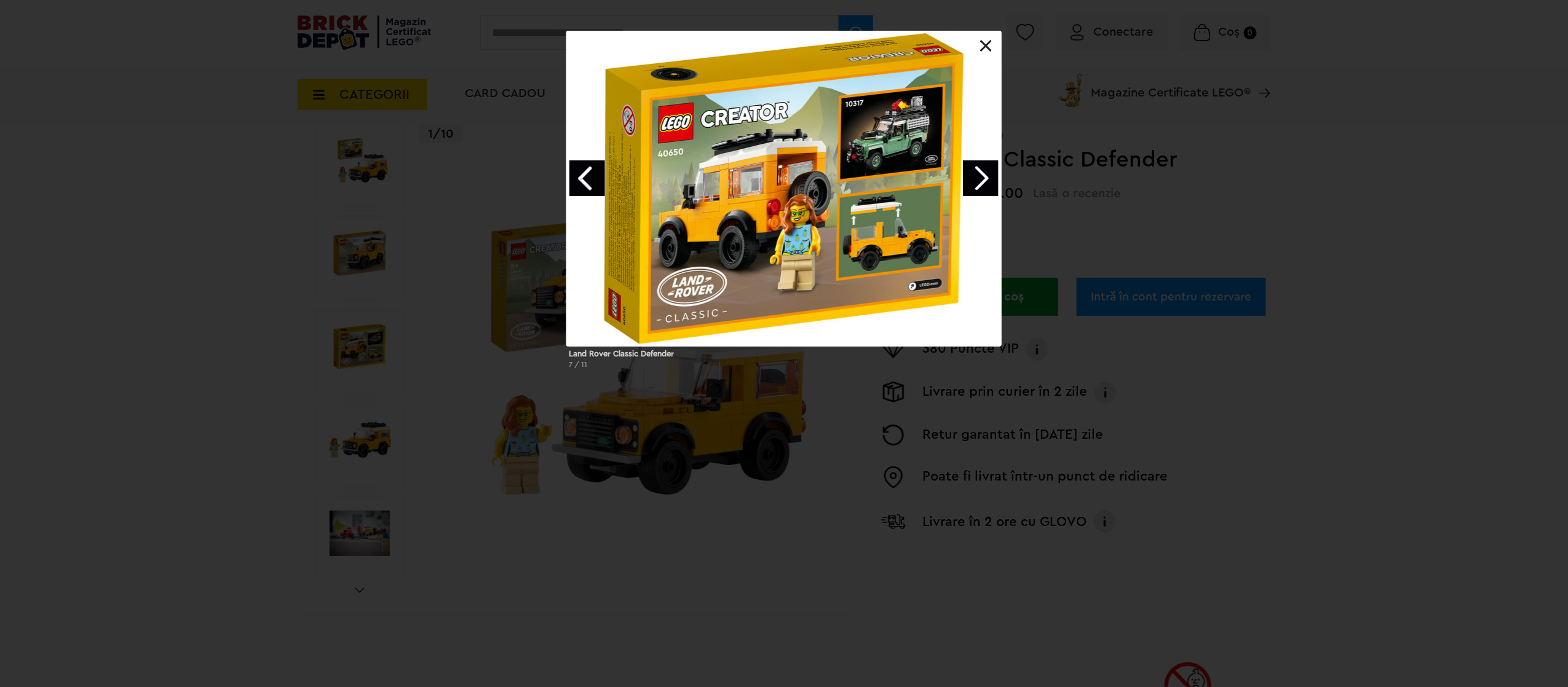
click at [989, 174] on link "Next image" at bounding box center [980, 178] width 36 height 36
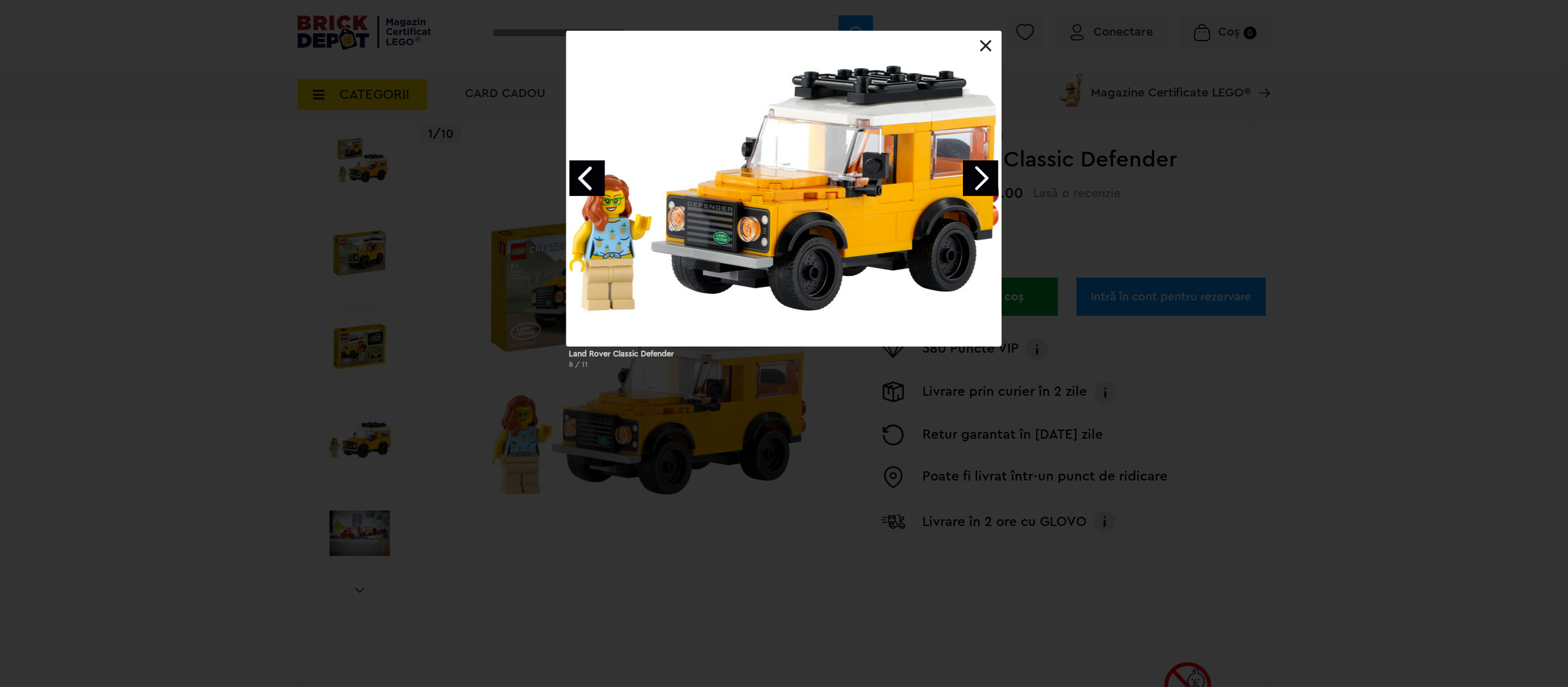
click at [977, 178] on link "Next image" at bounding box center [980, 178] width 36 height 36
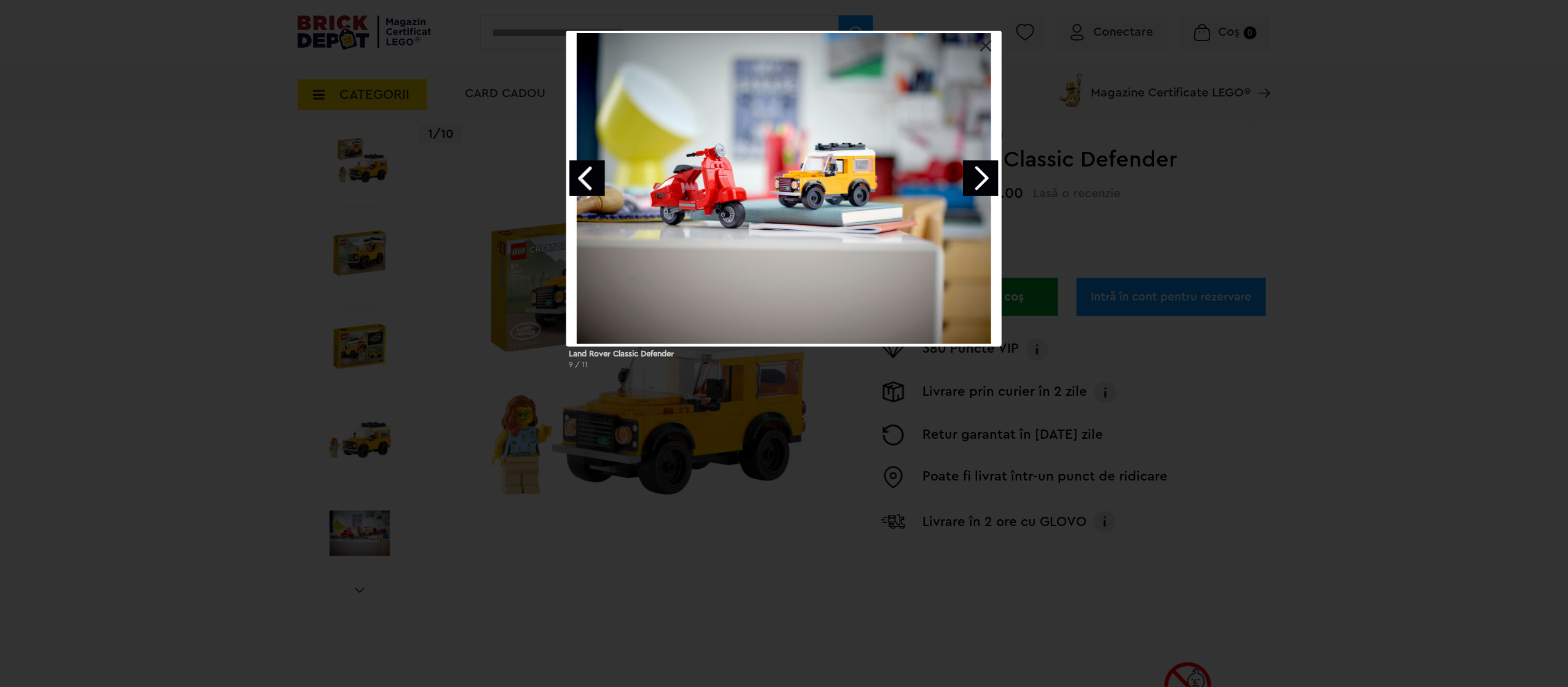
click at [977, 178] on link "Next image" at bounding box center [980, 178] width 36 height 36
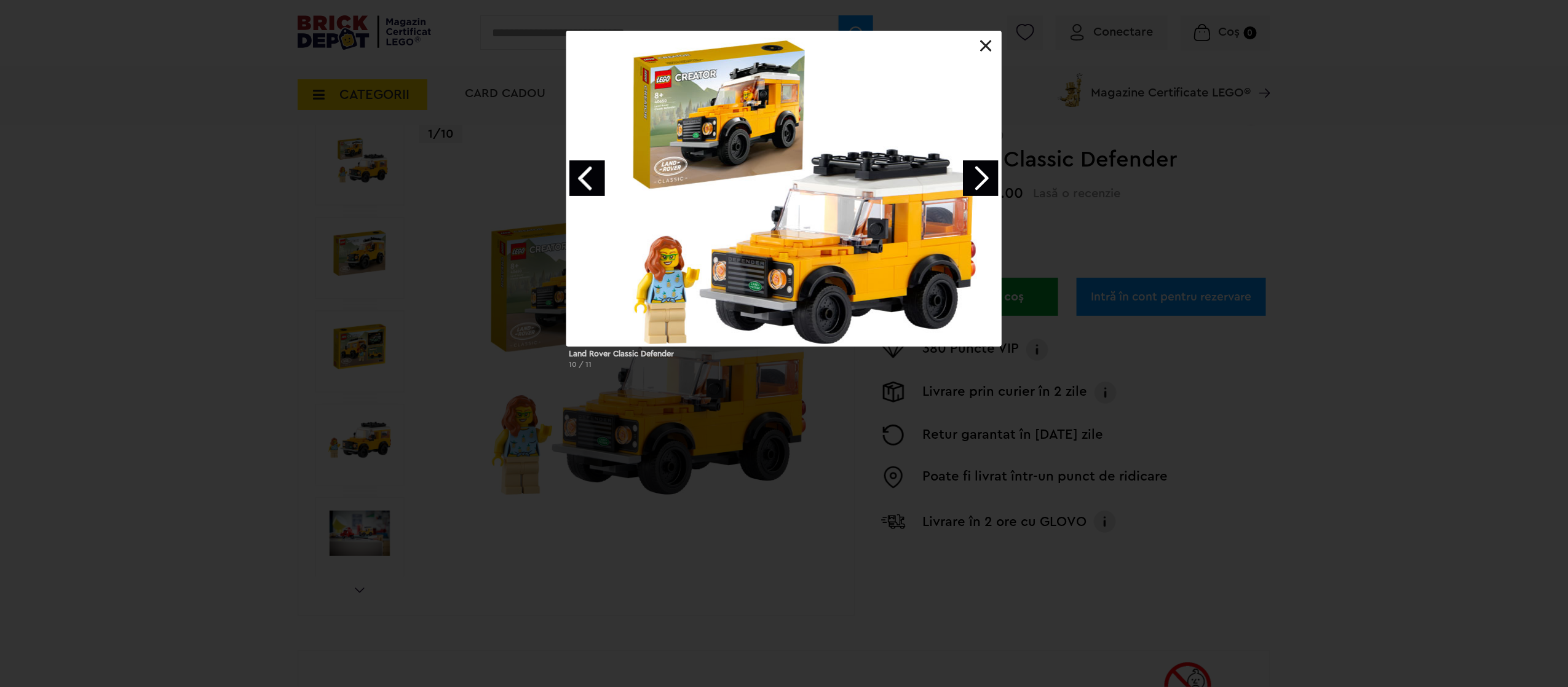
click at [977, 176] on link "Next image" at bounding box center [980, 178] width 36 height 36
click at [1104, 220] on div "Land Rover Classic Defender 1 / 11" at bounding box center [784, 205] width 1568 height 348
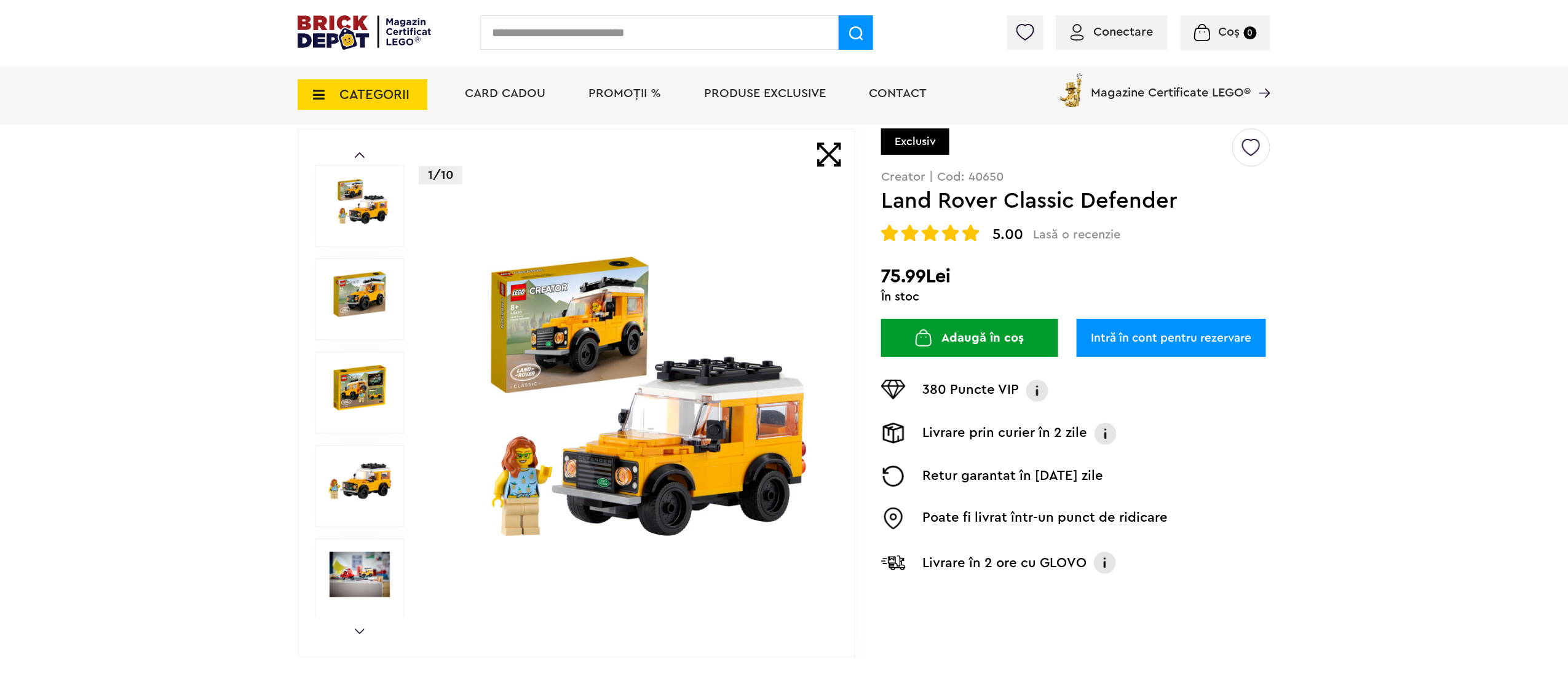
scroll to position [0, 0]
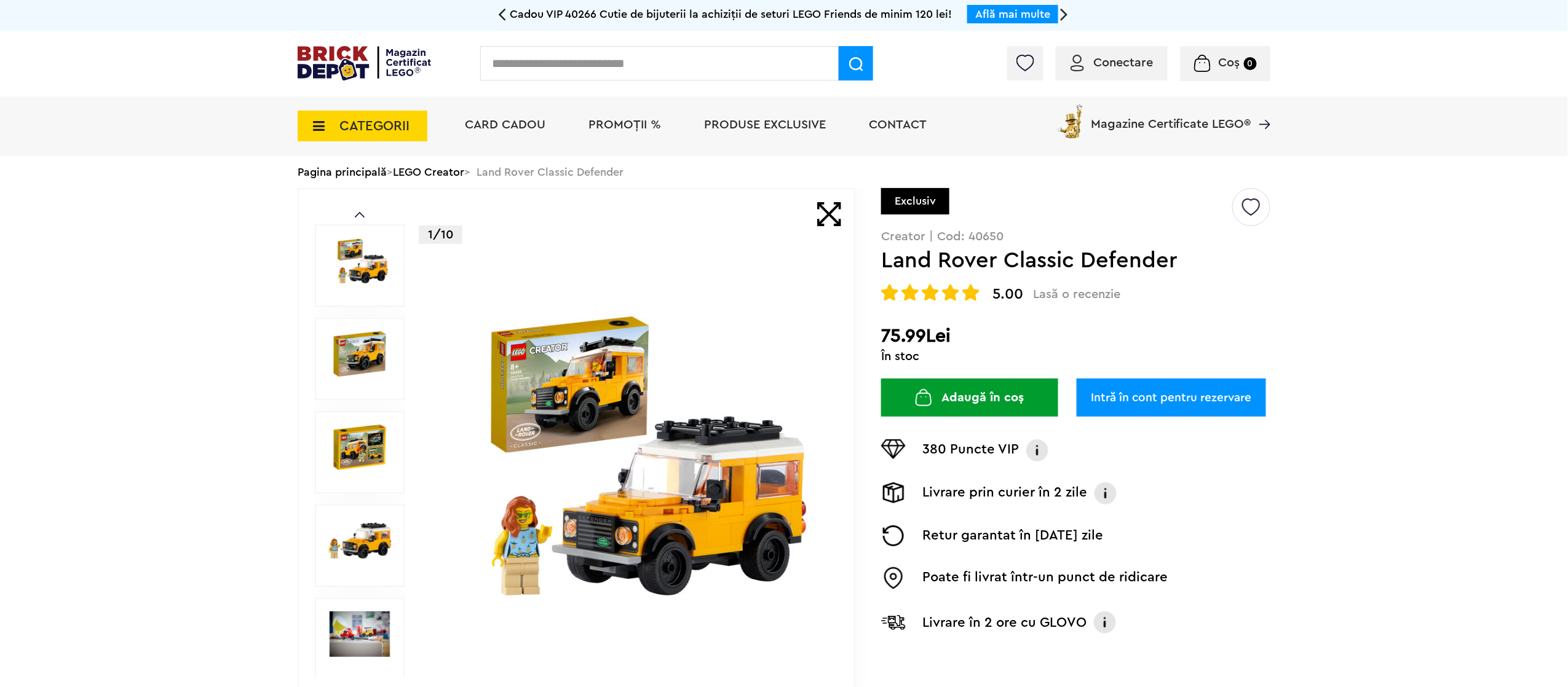
click at [402, 134] on span "CATEGORII" at bounding box center [362, 126] width 130 height 31
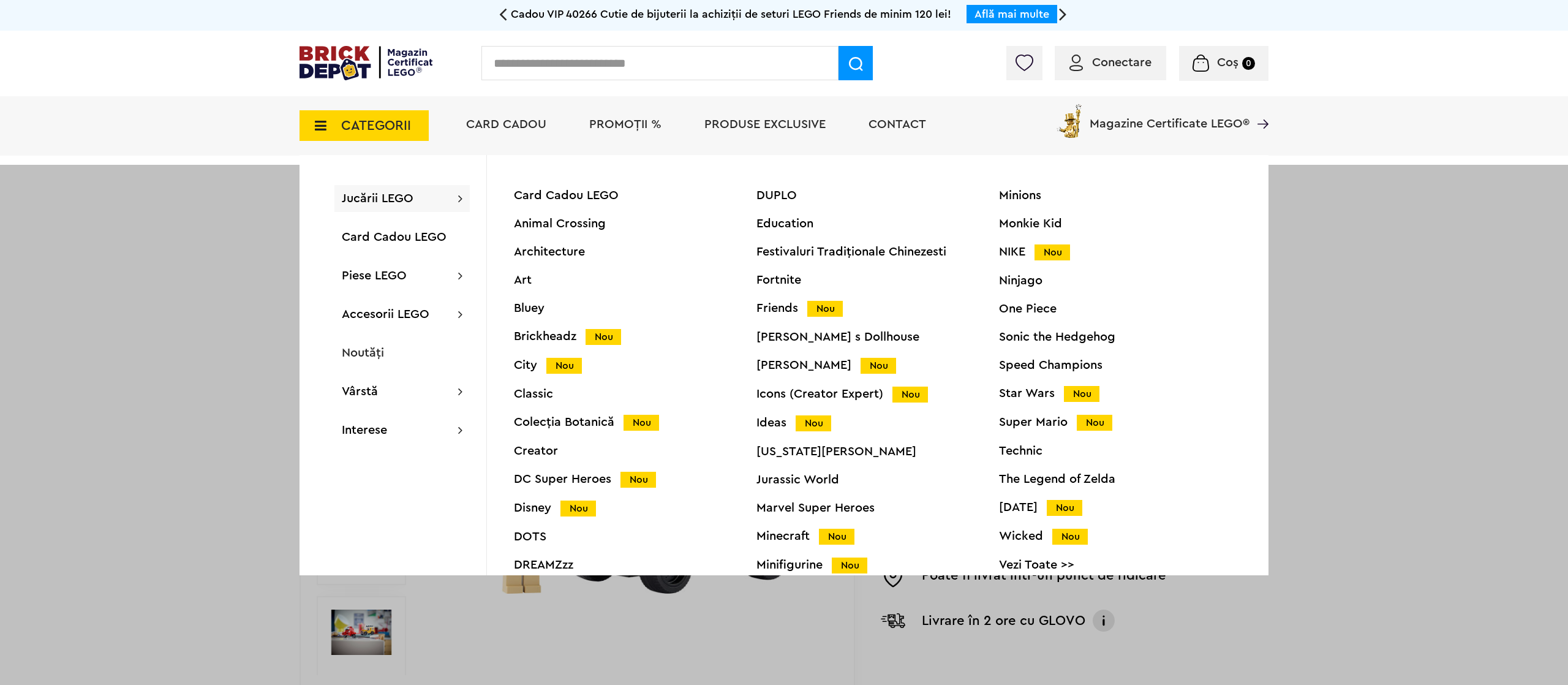
click at [422, 195] on div "Jucării LEGO Card Cadou LEGO Animal Crossing Architecture Art Bluey Brickheadz …" at bounding box center [402, 198] width 135 height 27
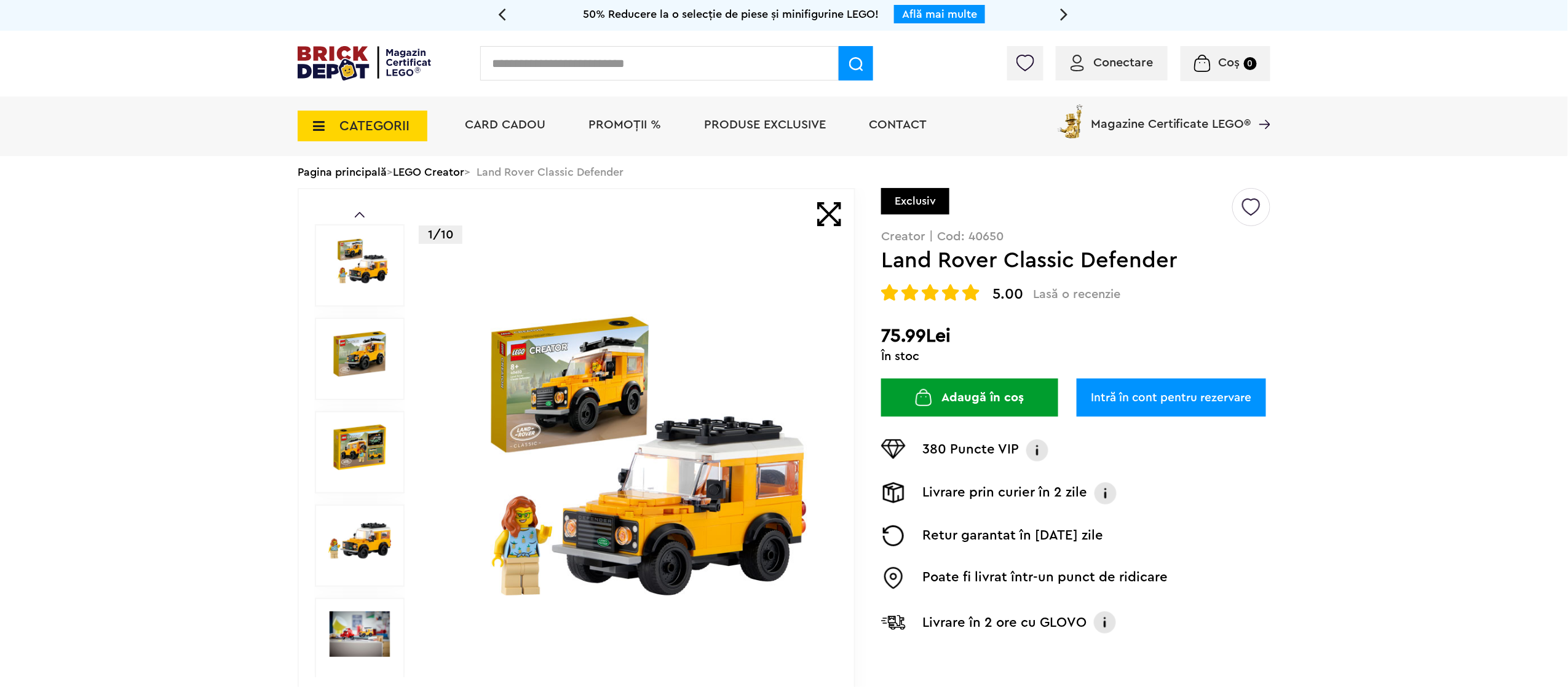
click at [402, 127] on span "CATEGORII" at bounding box center [374, 125] width 70 height 14
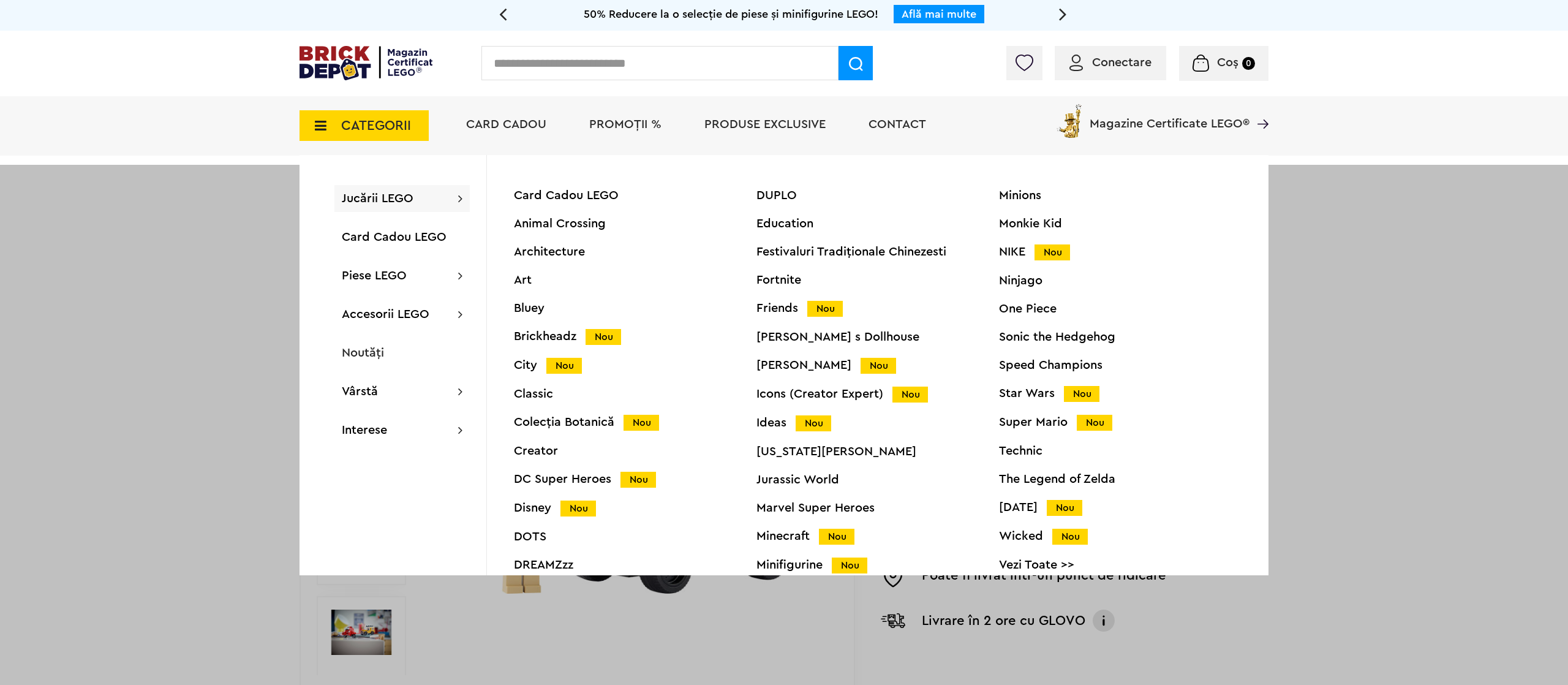
click at [530, 367] on div "City Nou" at bounding box center [635, 365] width 243 height 13
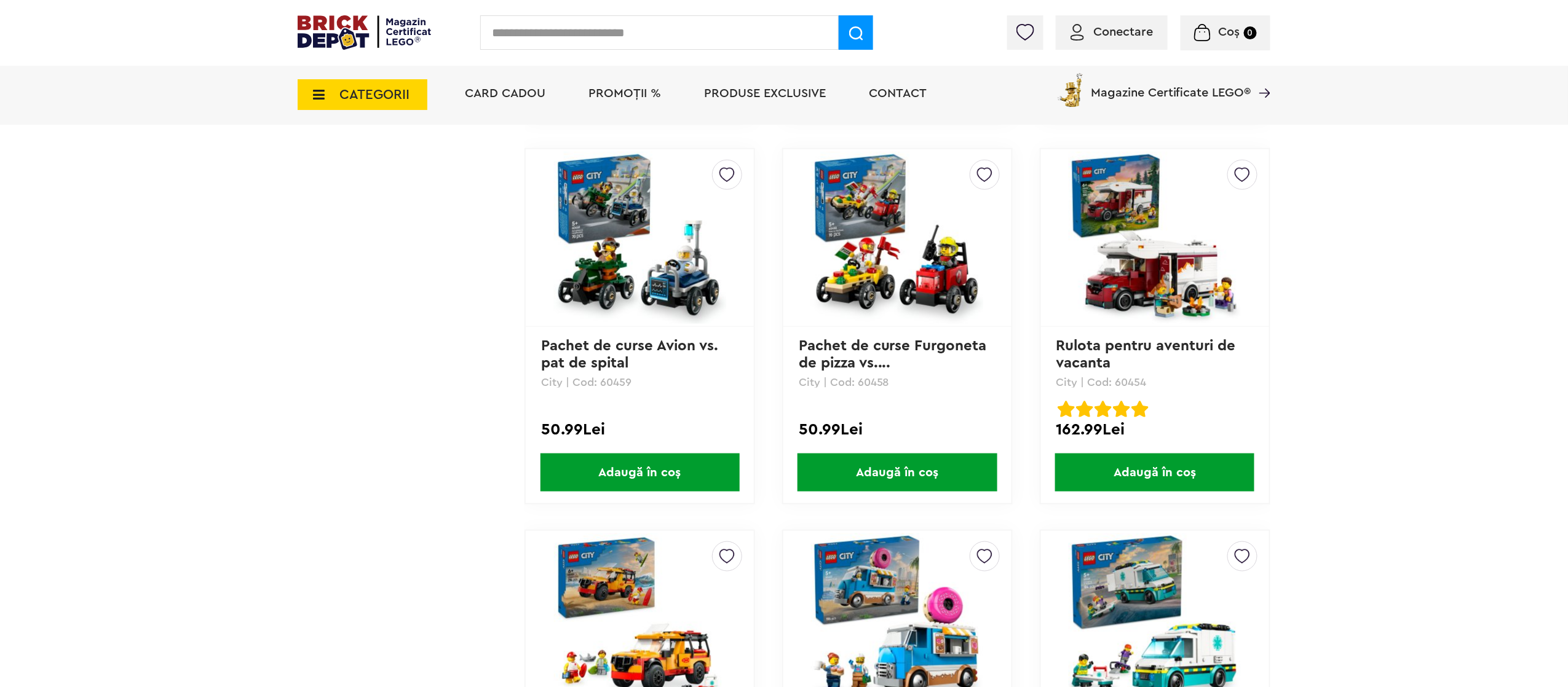
scroll to position [3319, 0]
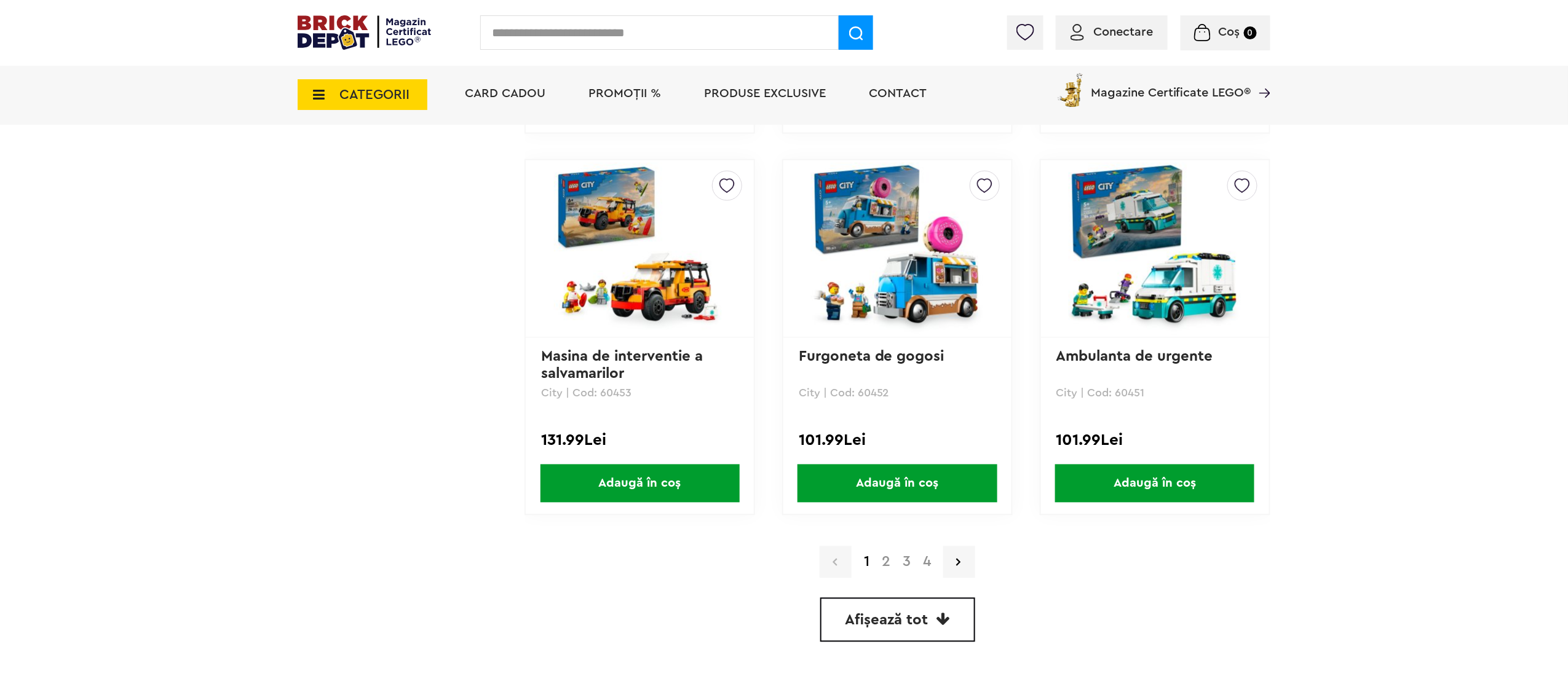
click at [604, 354] on link "Masina de interventie a salvamarilor" at bounding box center [624, 365] width 166 height 32
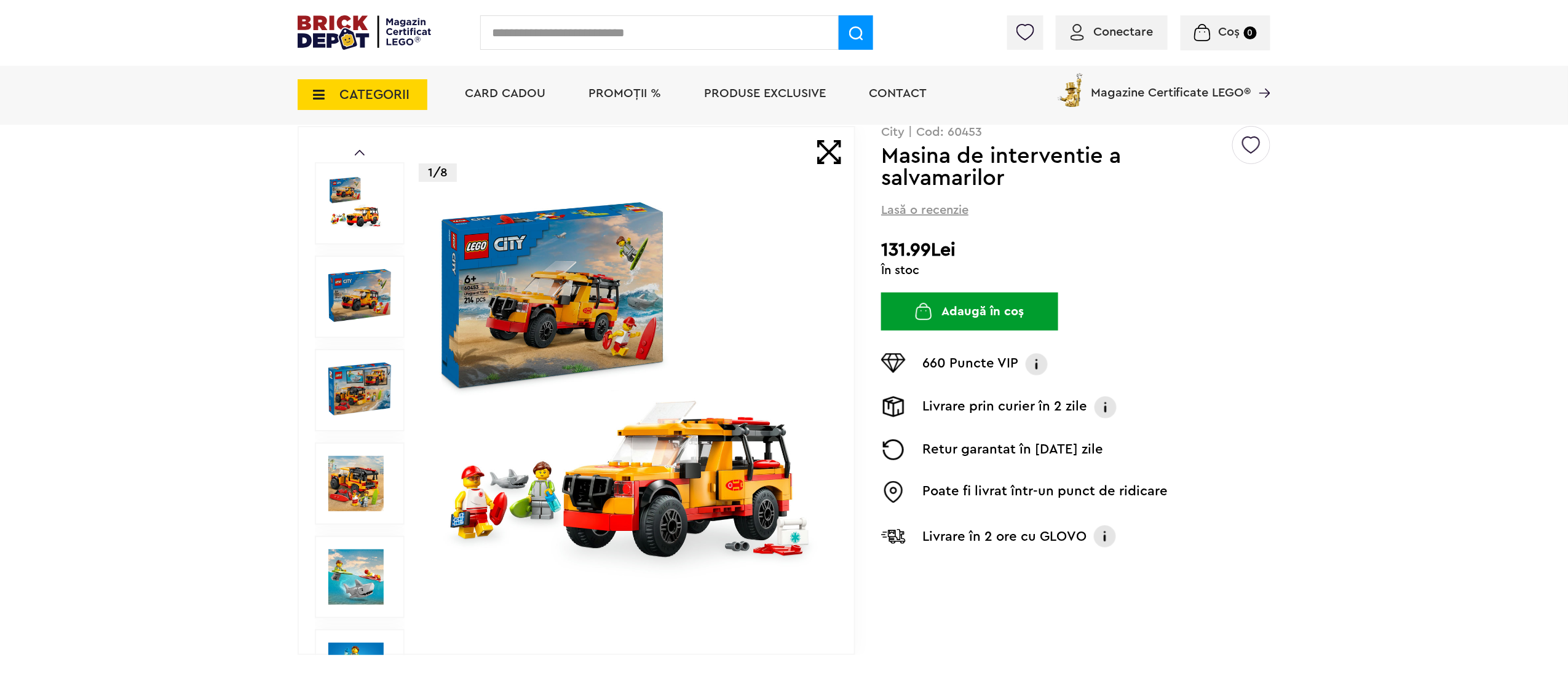
scroll to position [123, 0]
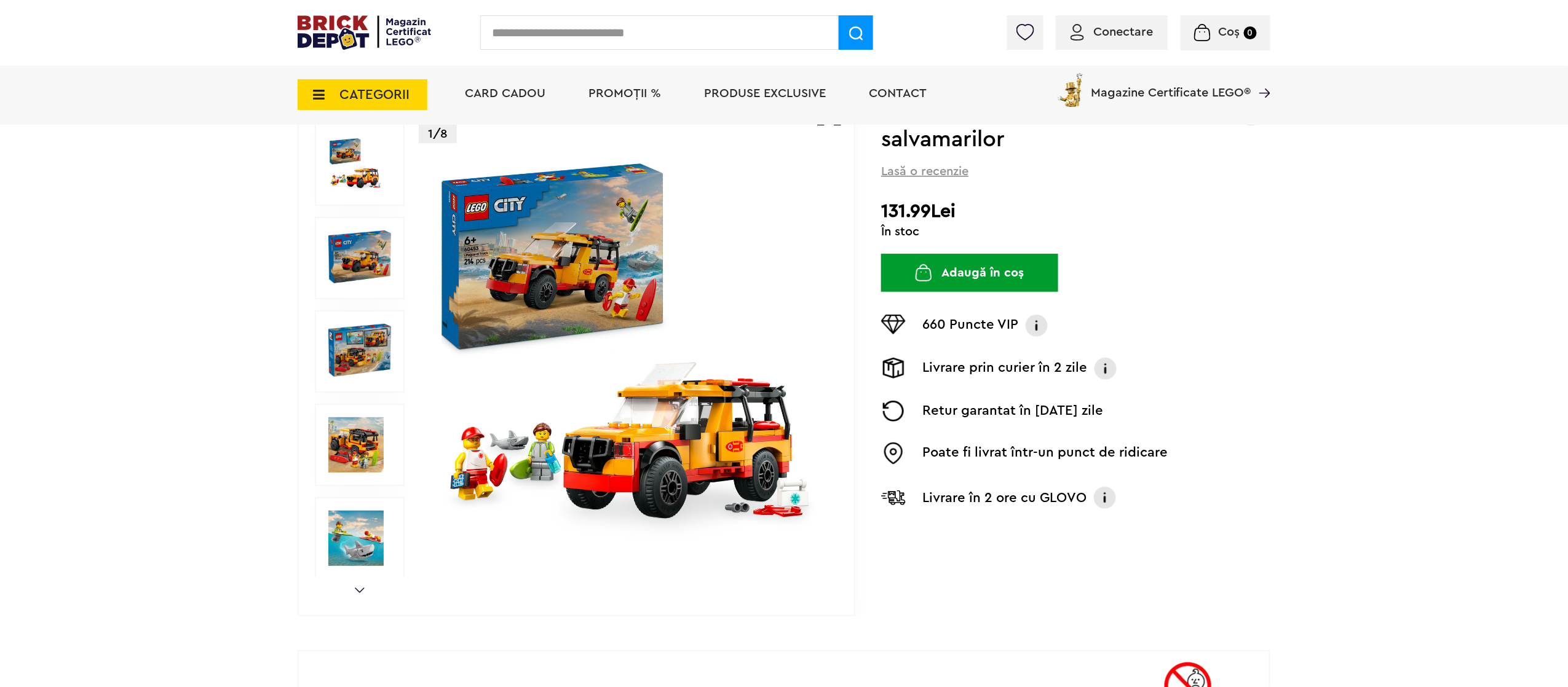
click at [379, 275] on img at bounding box center [360, 257] width 63 height 53
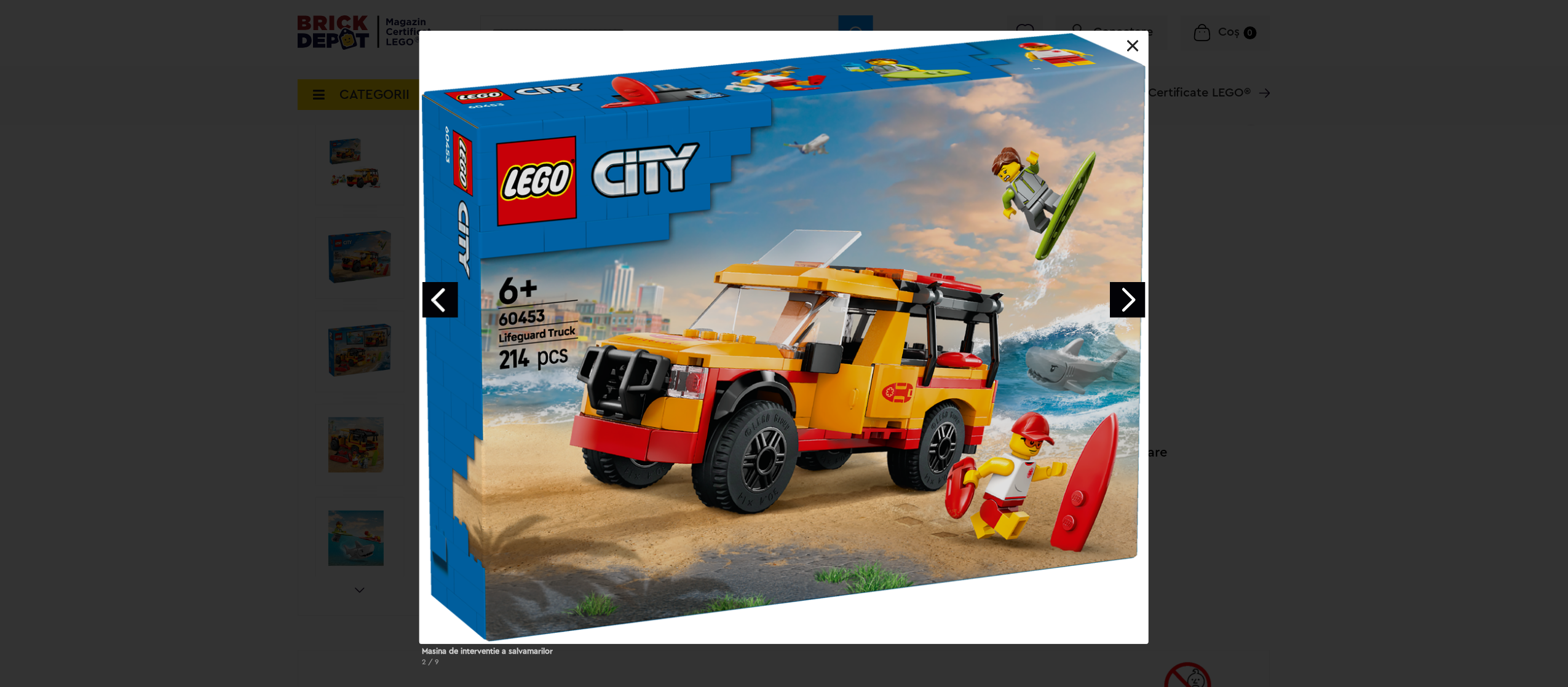
click at [1127, 295] on link "Next image" at bounding box center [1127, 299] width 36 height 36
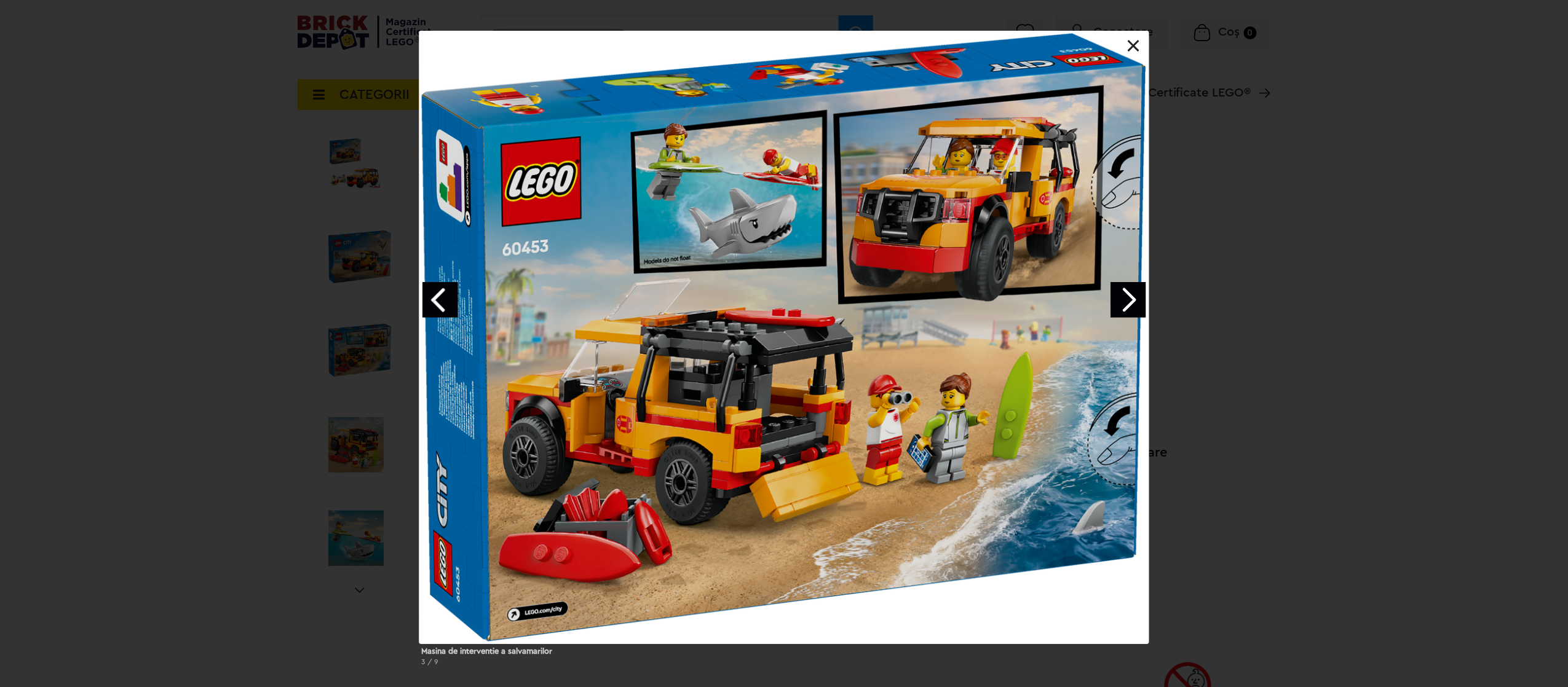
click at [1128, 295] on link "Next image" at bounding box center [1128, 299] width 36 height 36
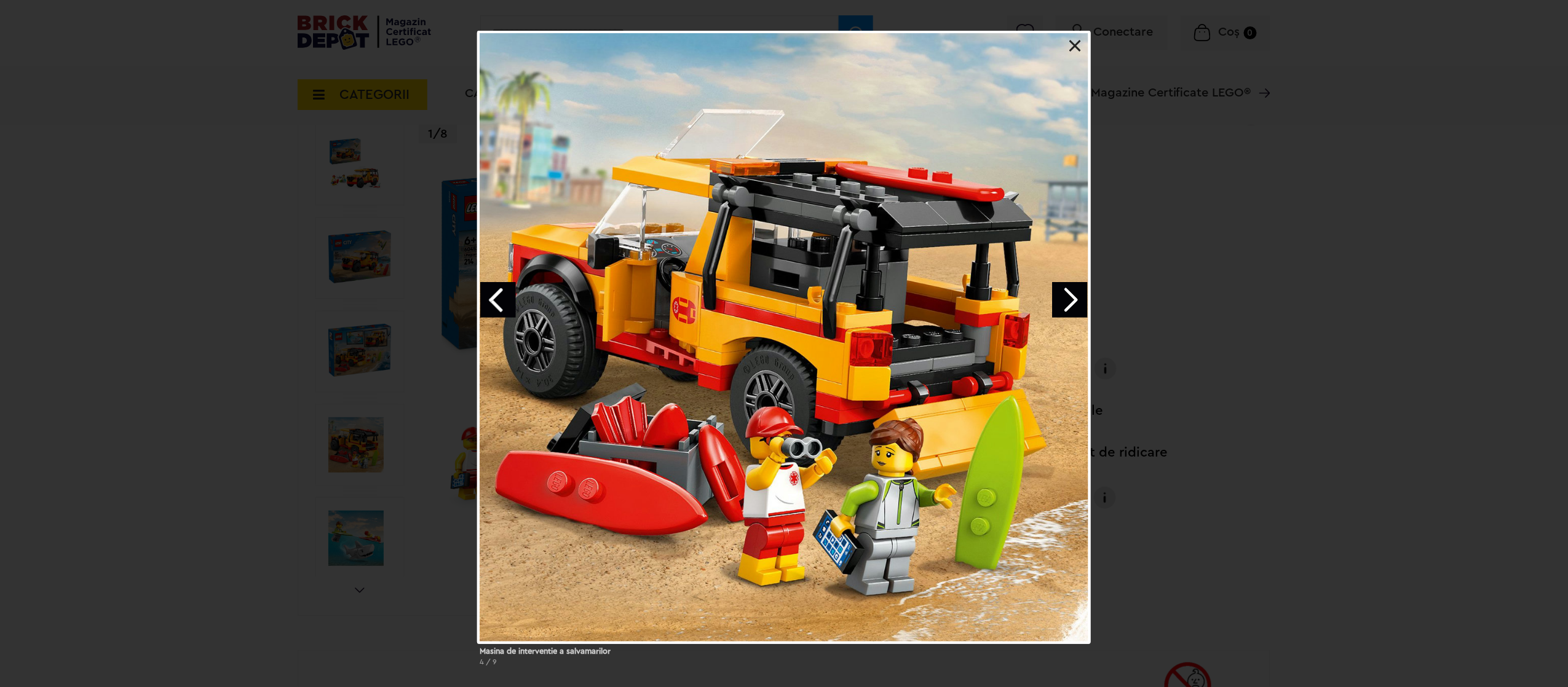
click at [1063, 300] on link "Next image" at bounding box center [1069, 299] width 36 height 36
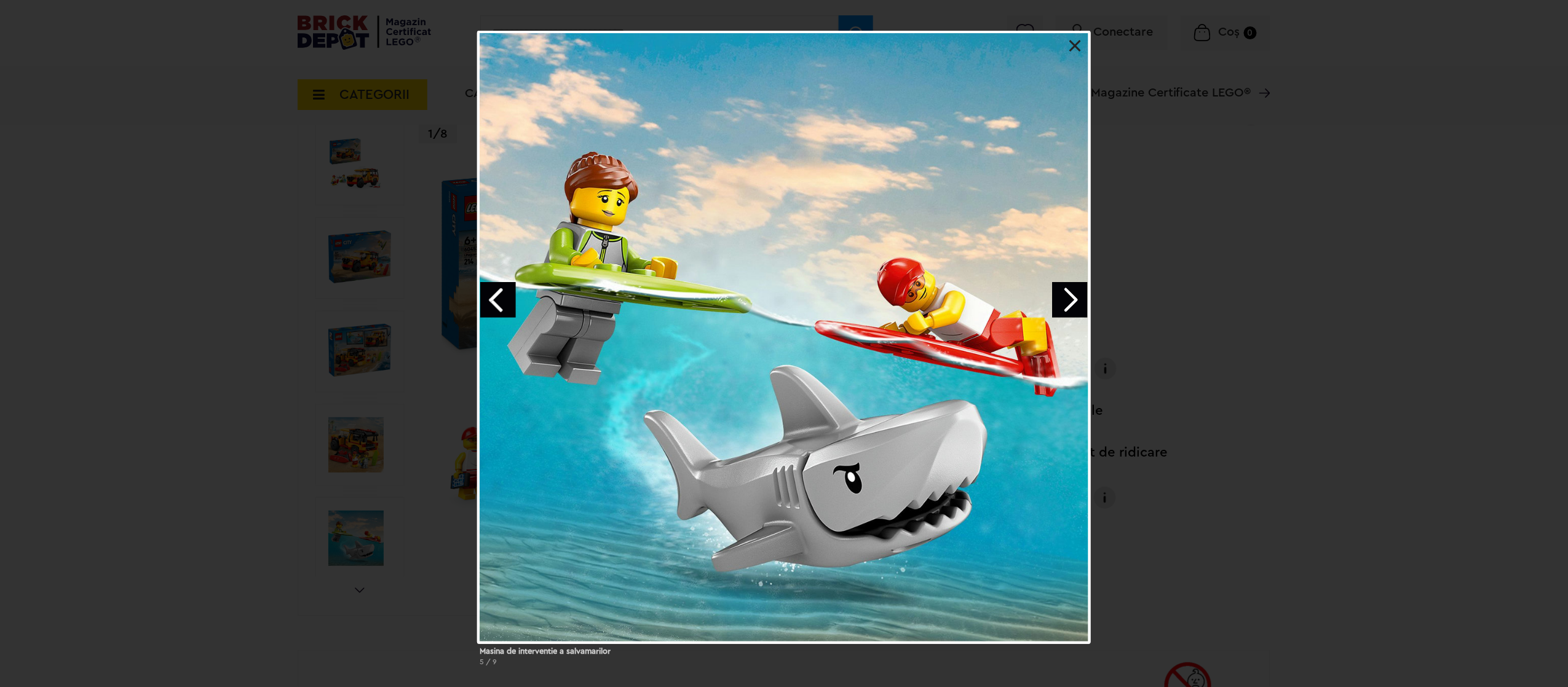
click at [1063, 300] on link "Next image" at bounding box center [1069, 299] width 36 height 36
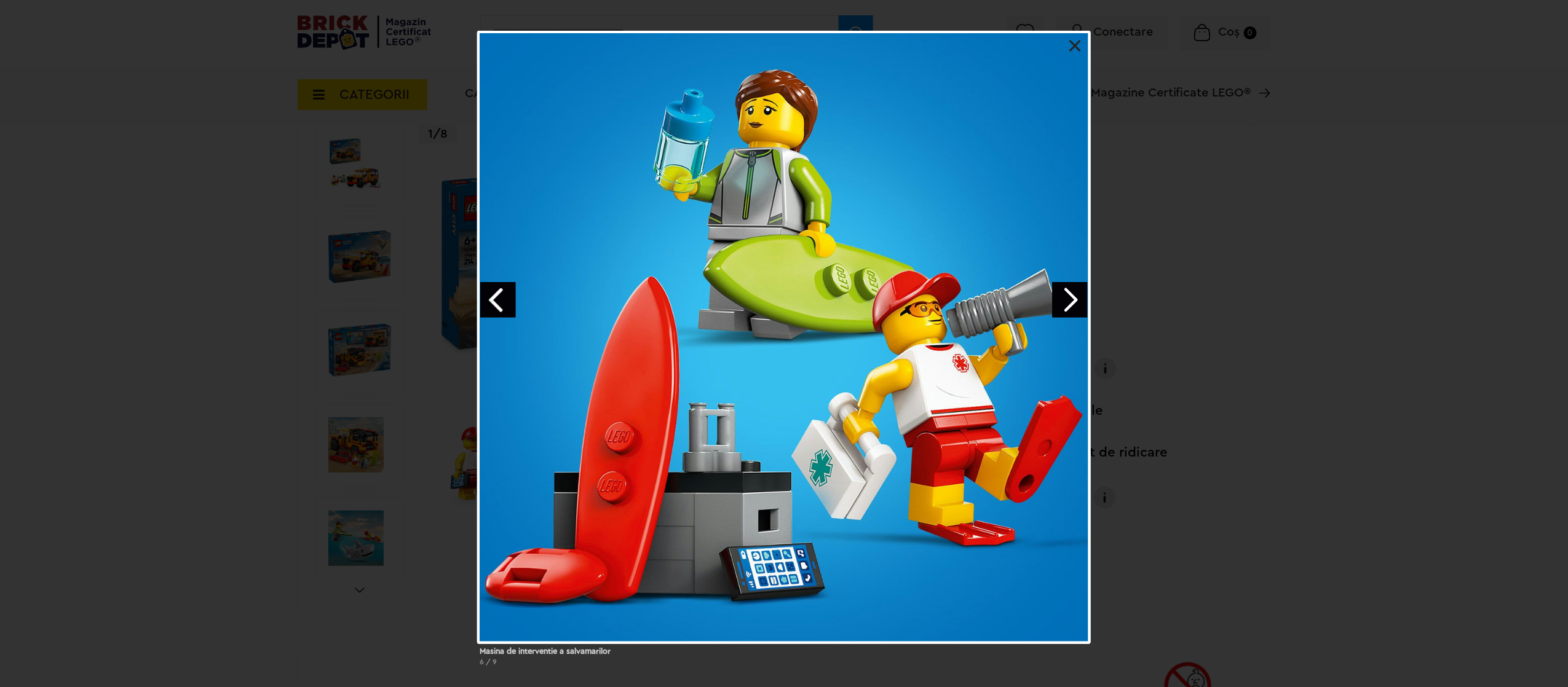
click at [1065, 302] on link "Next image" at bounding box center [1069, 299] width 36 height 36
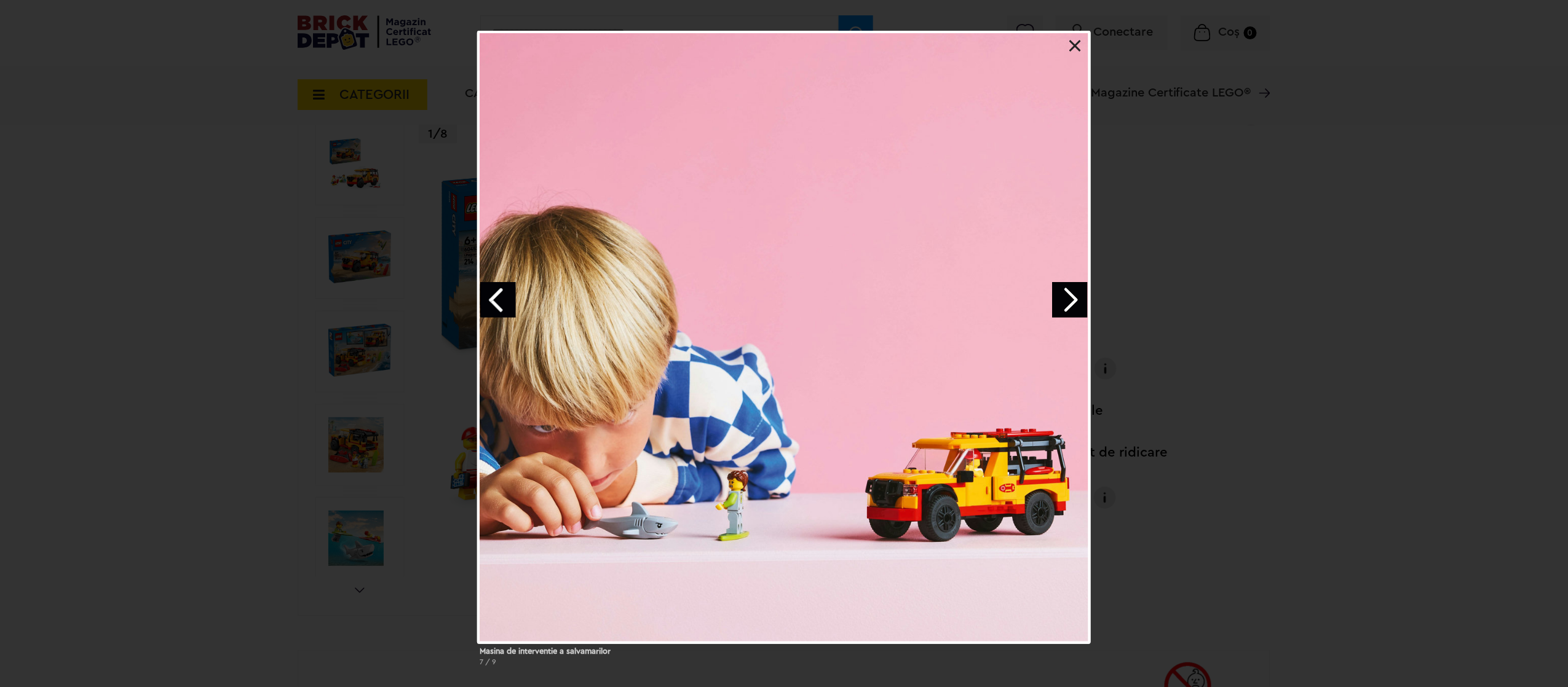
click at [1065, 302] on link "Next image" at bounding box center [1069, 299] width 36 height 36
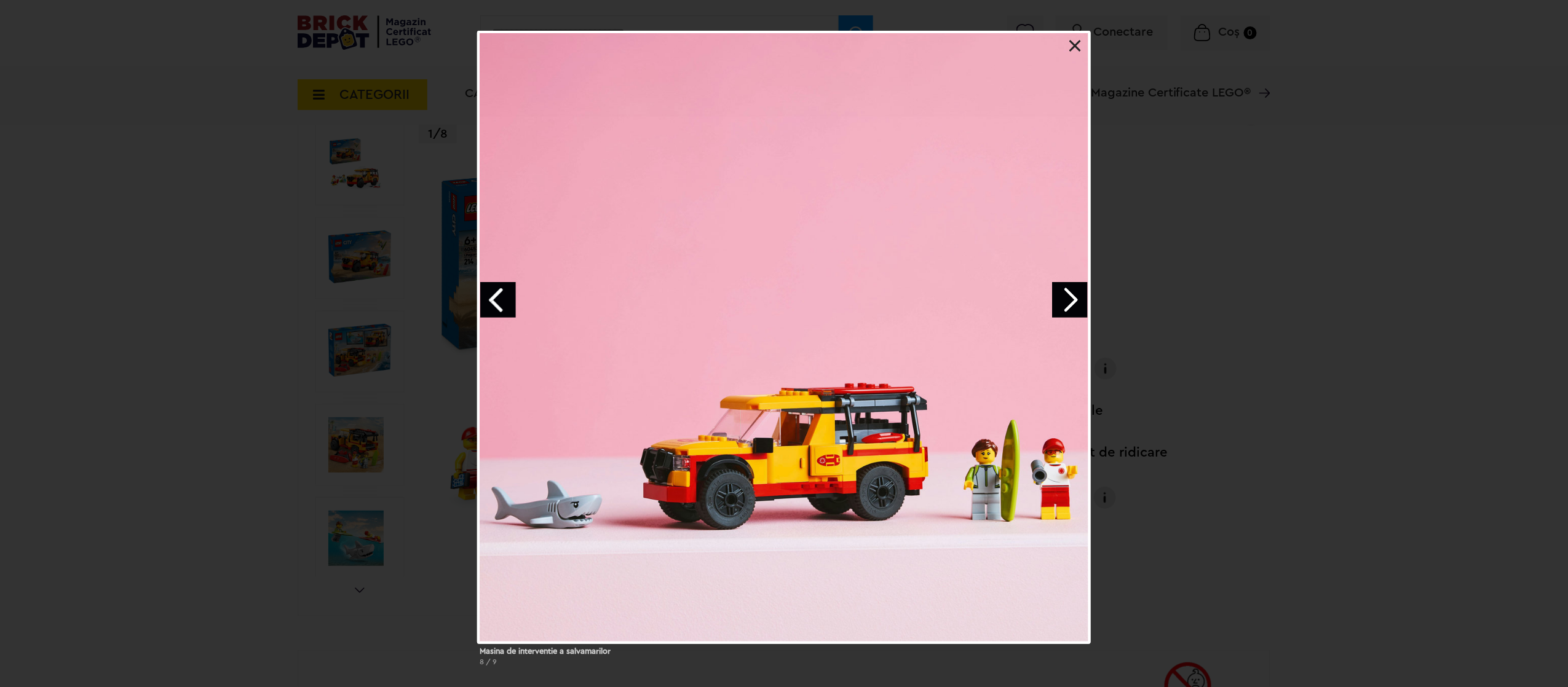
click at [1065, 302] on link "Next image" at bounding box center [1069, 299] width 36 height 36
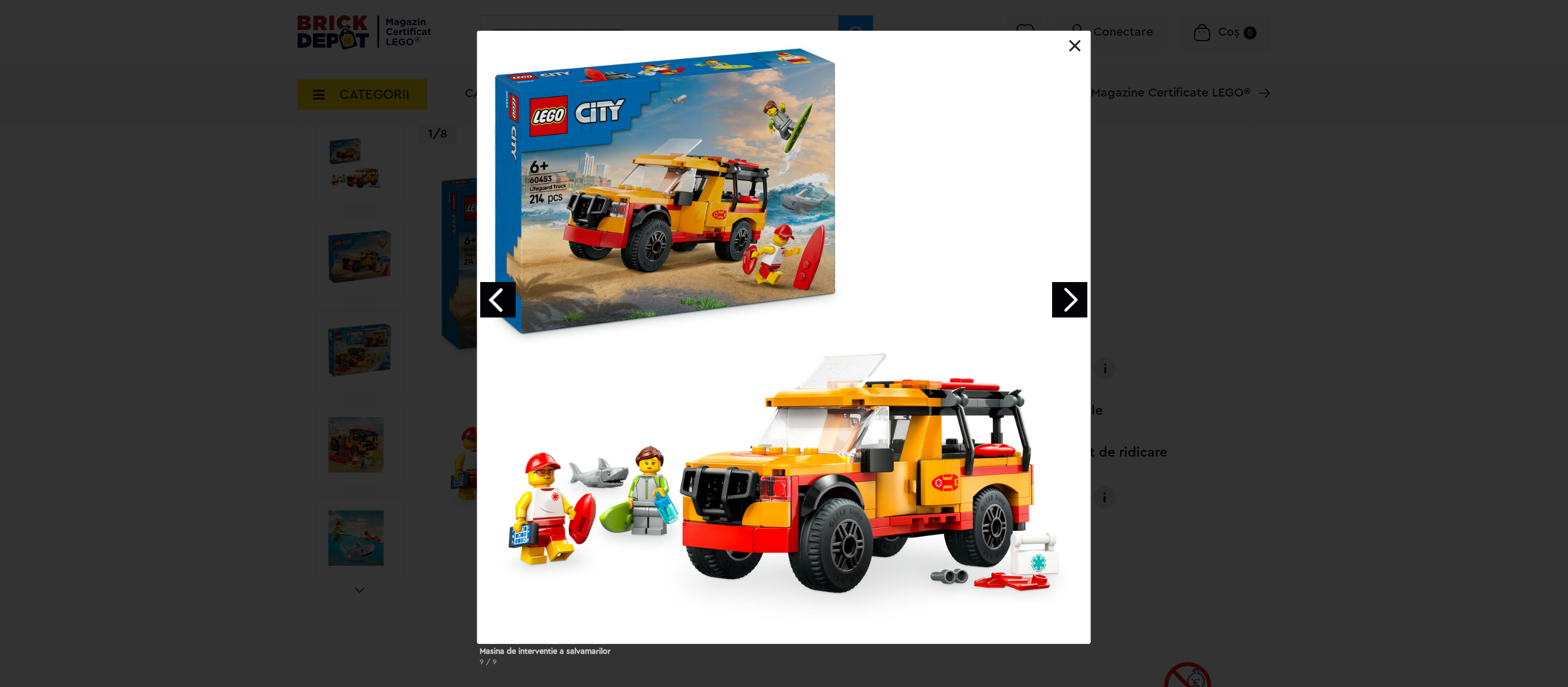
click at [1065, 302] on link "Next image" at bounding box center [1069, 299] width 36 height 36
click at [1169, 307] on div "Masina de interventie a salvamarilor 1 / 9" at bounding box center [784, 354] width 1568 height 645
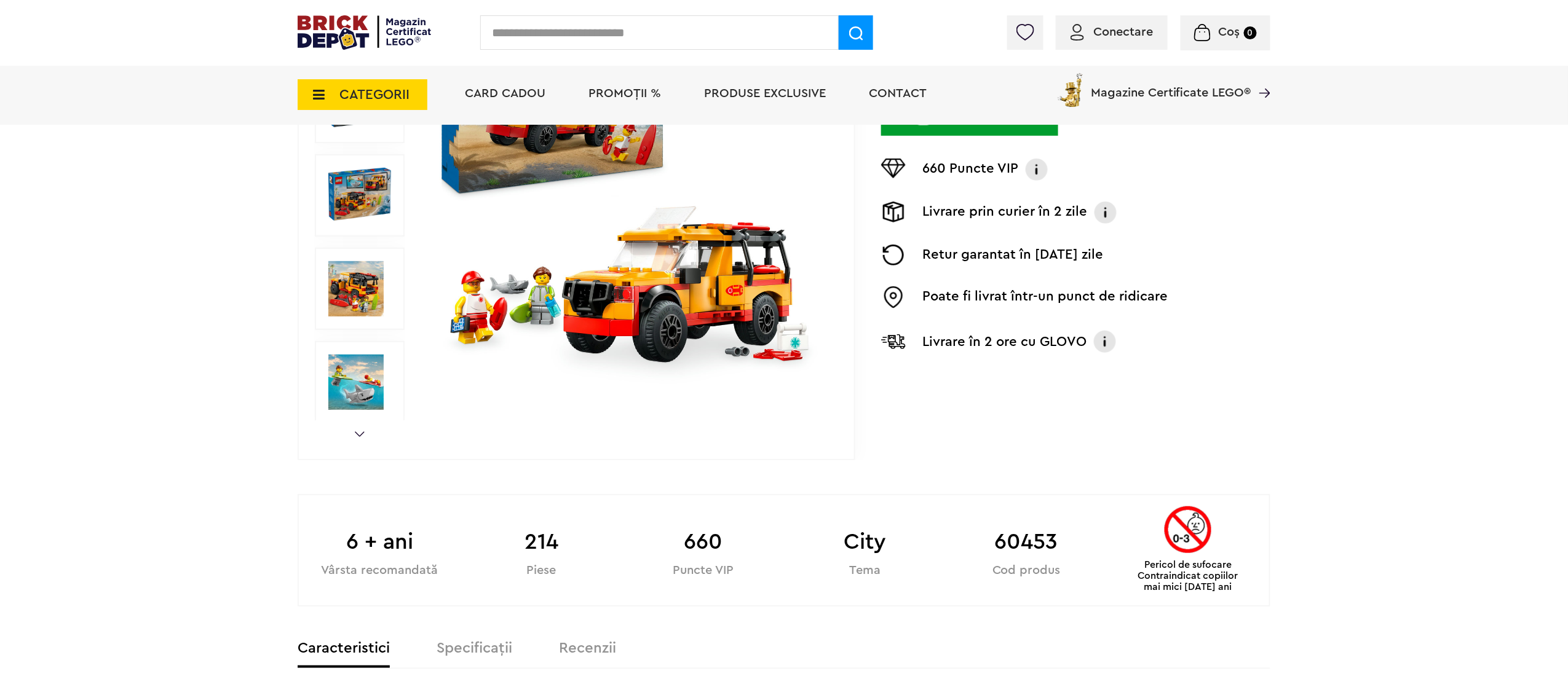
scroll to position [0, 0]
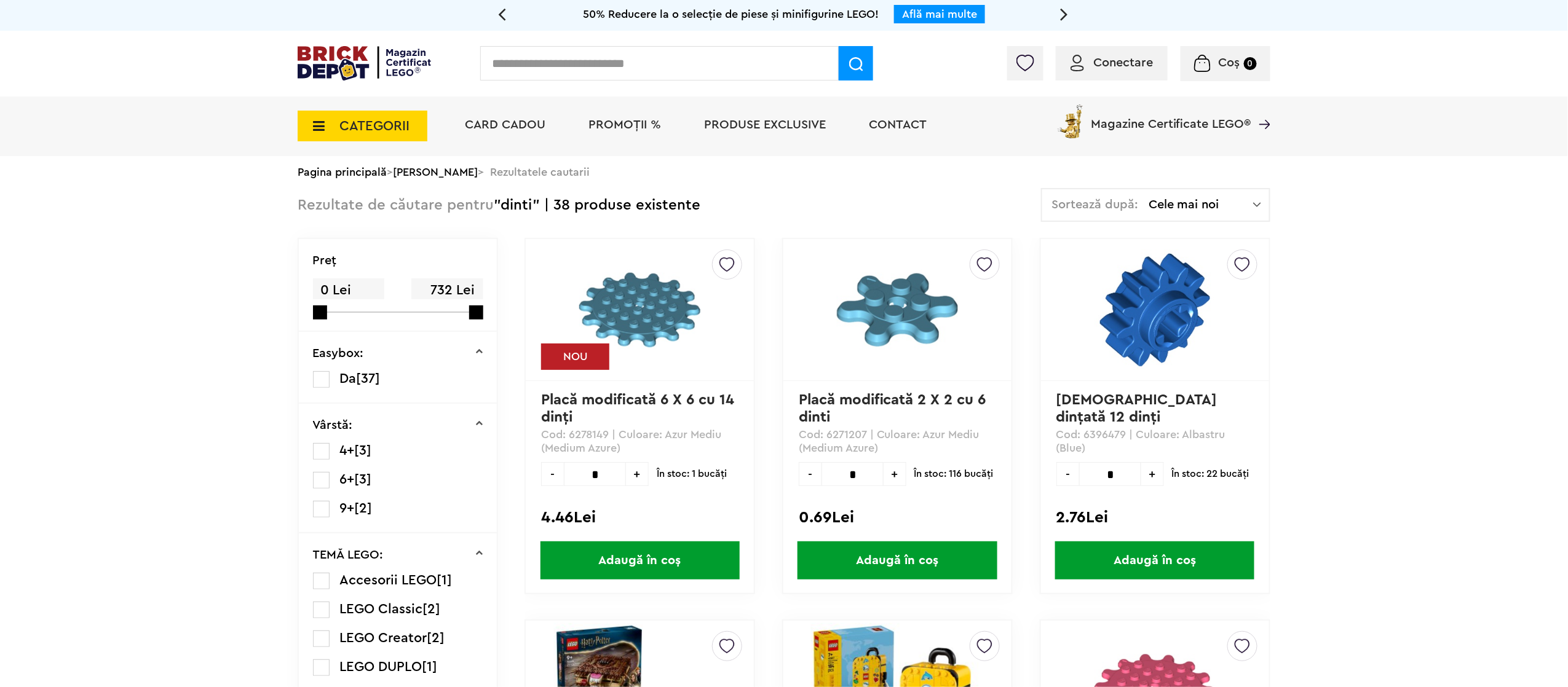
click at [1164, 194] on div "Sortează după: Cele mai noi Cele mai noi Cele mai vechi Cele mai ieftine Cele m…" at bounding box center [1155, 205] width 230 height 34
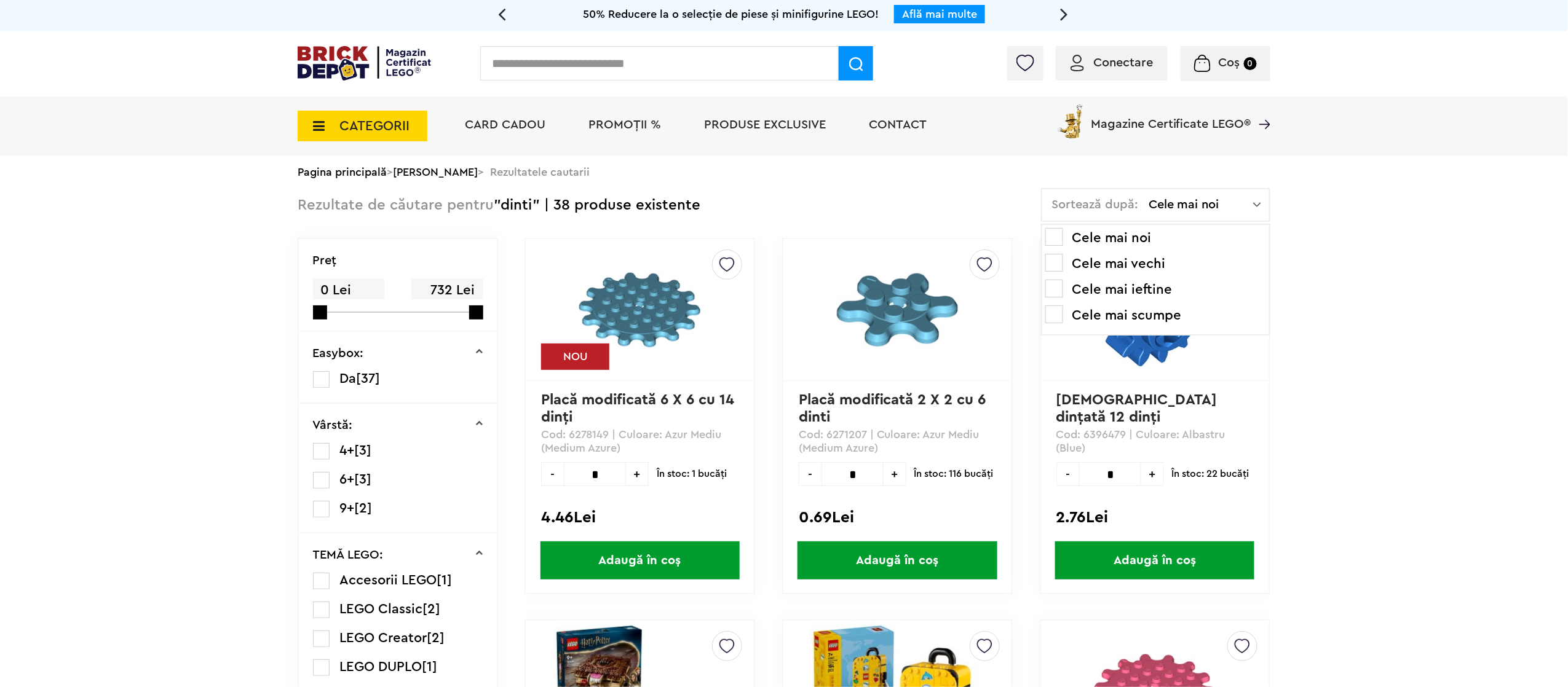
click at [1121, 291] on li "Cele mai ieftine" at bounding box center [1155, 290] width 220 height 19
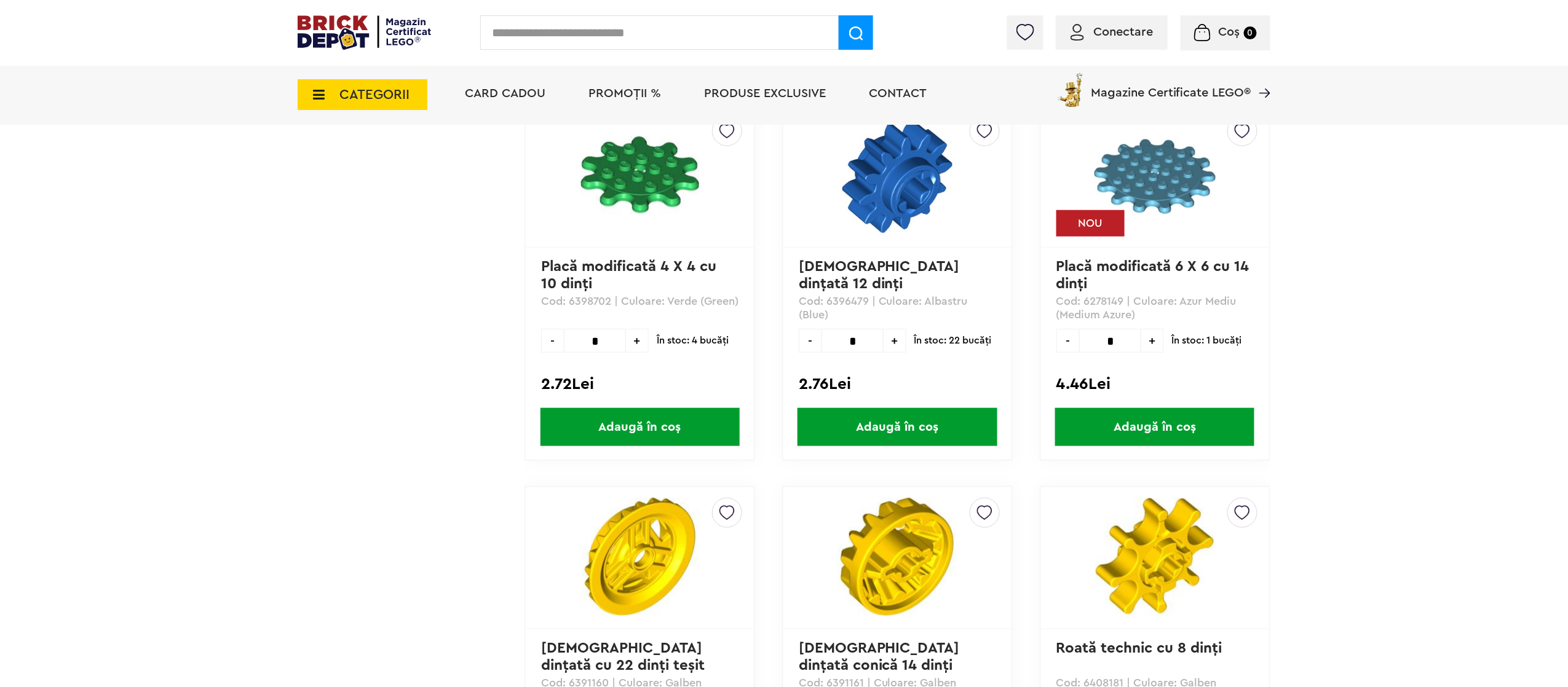
scroll to position [3195, 0]
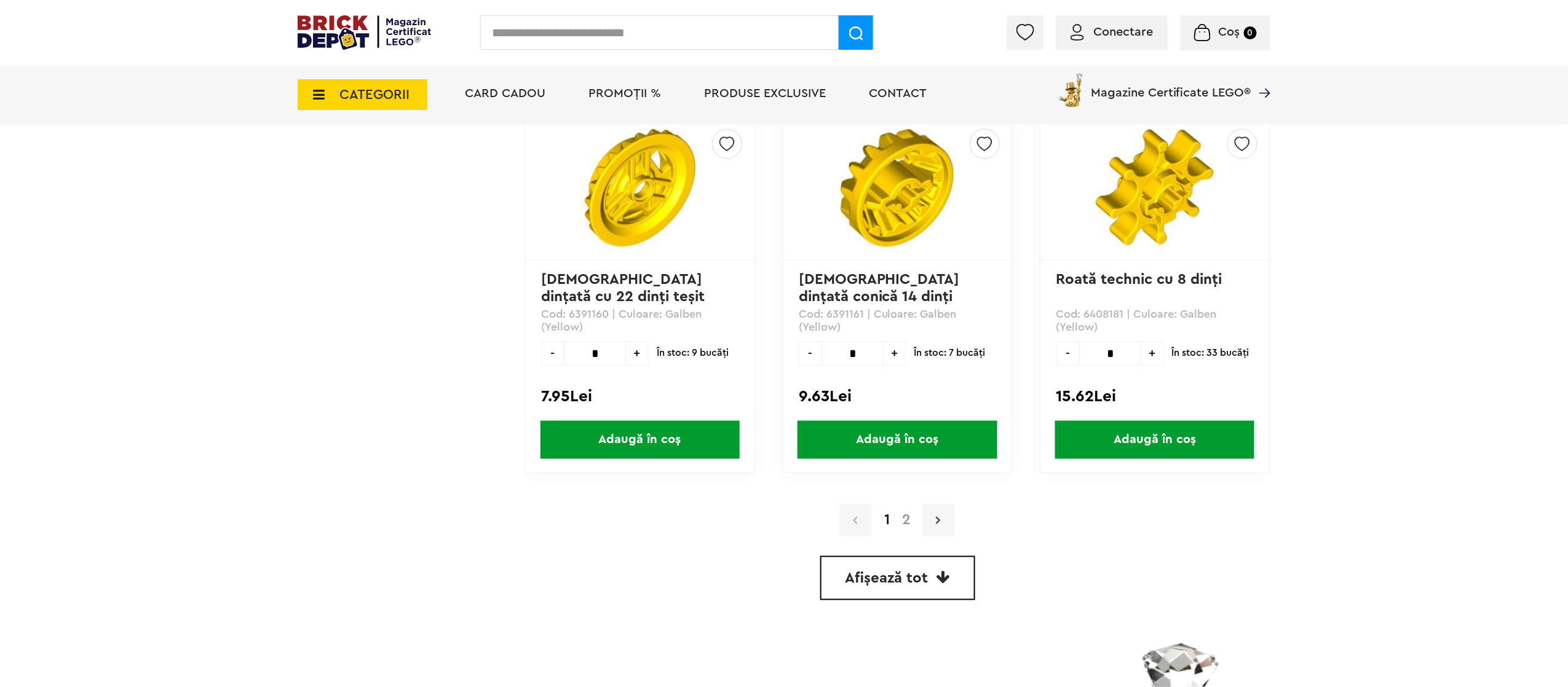
click at [938, 514] on icon at bounding box center [938, 520] width 5 height 12
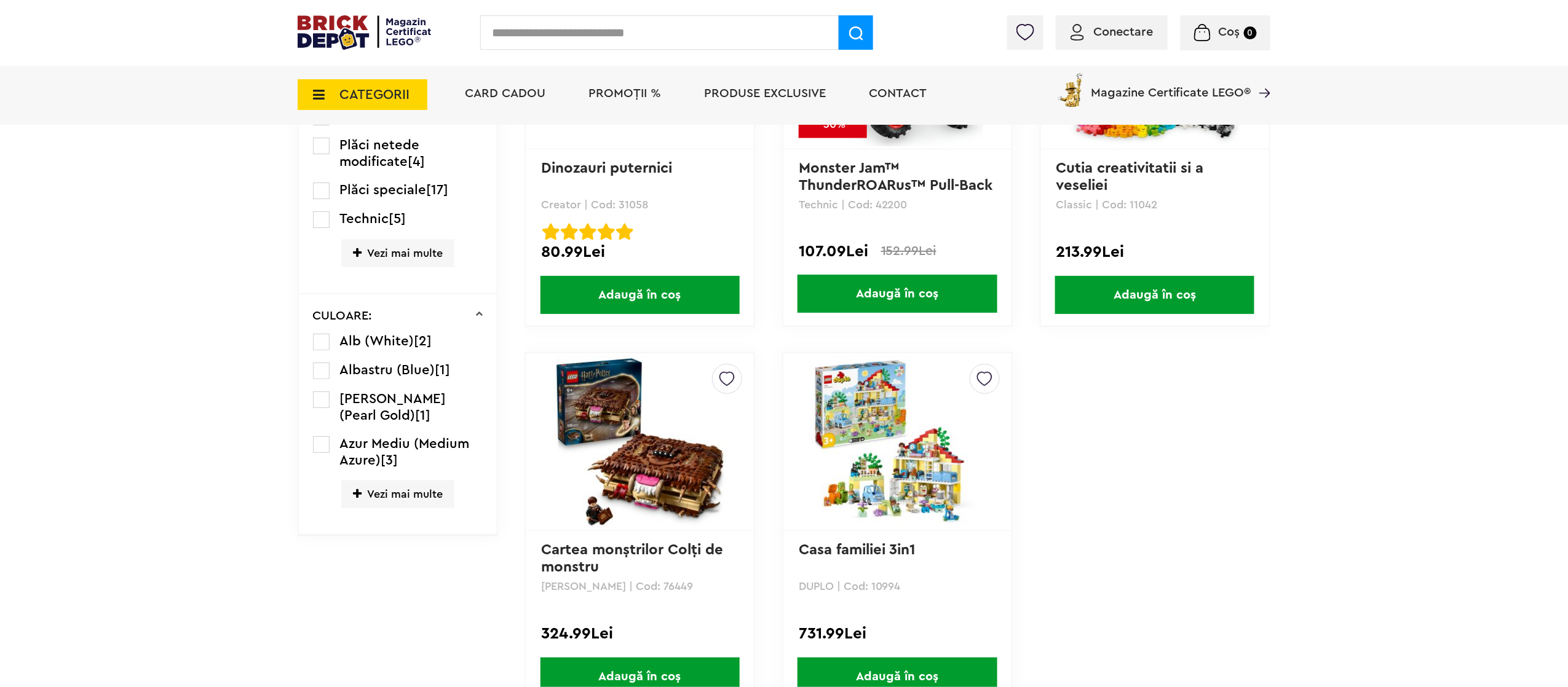
scroll to position [1106, 0]
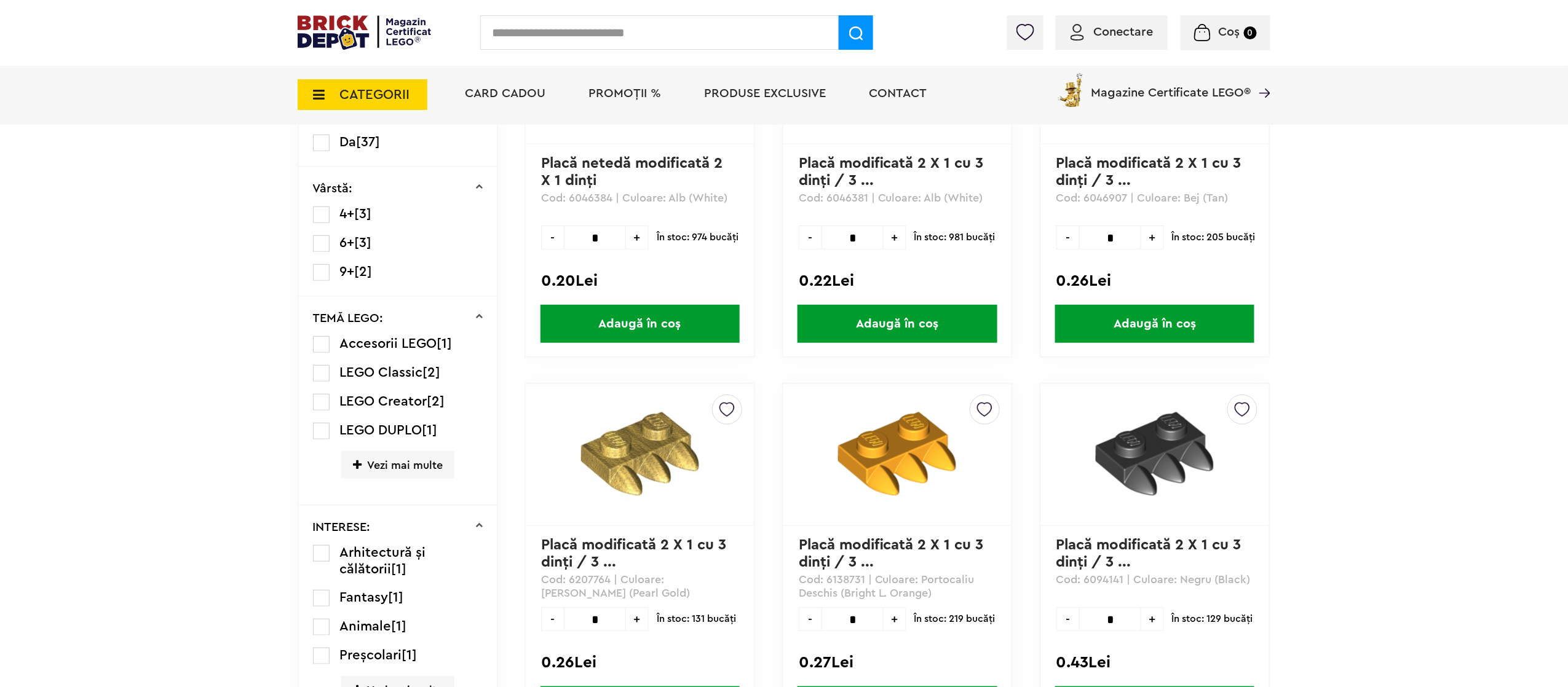
scroll to position [860, 0]
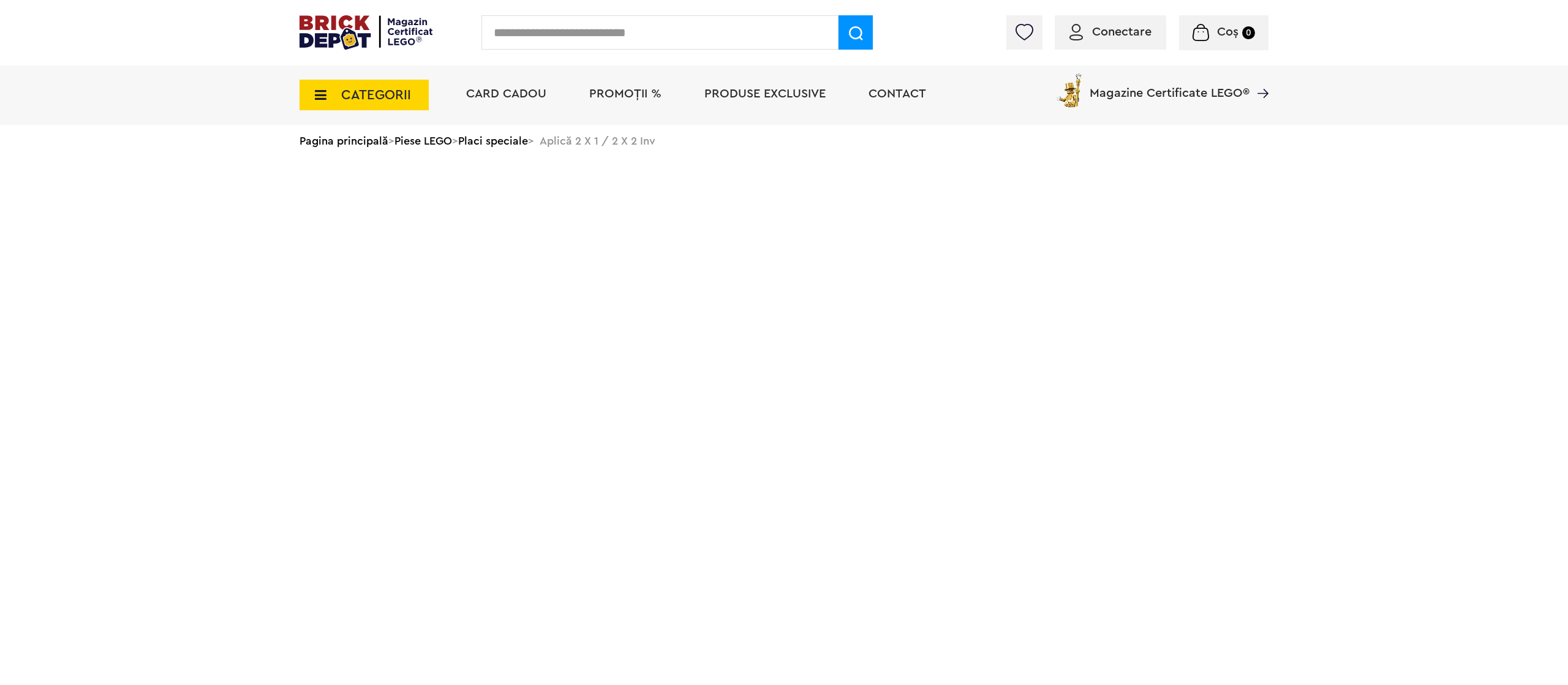
click at [576, 136] on div "Pagina principală > Piese LEGO > Placi speciale > Aplică 2 X 1 / 2 X 2 Inv" at bounding box center [784, 140] width 969 height 32
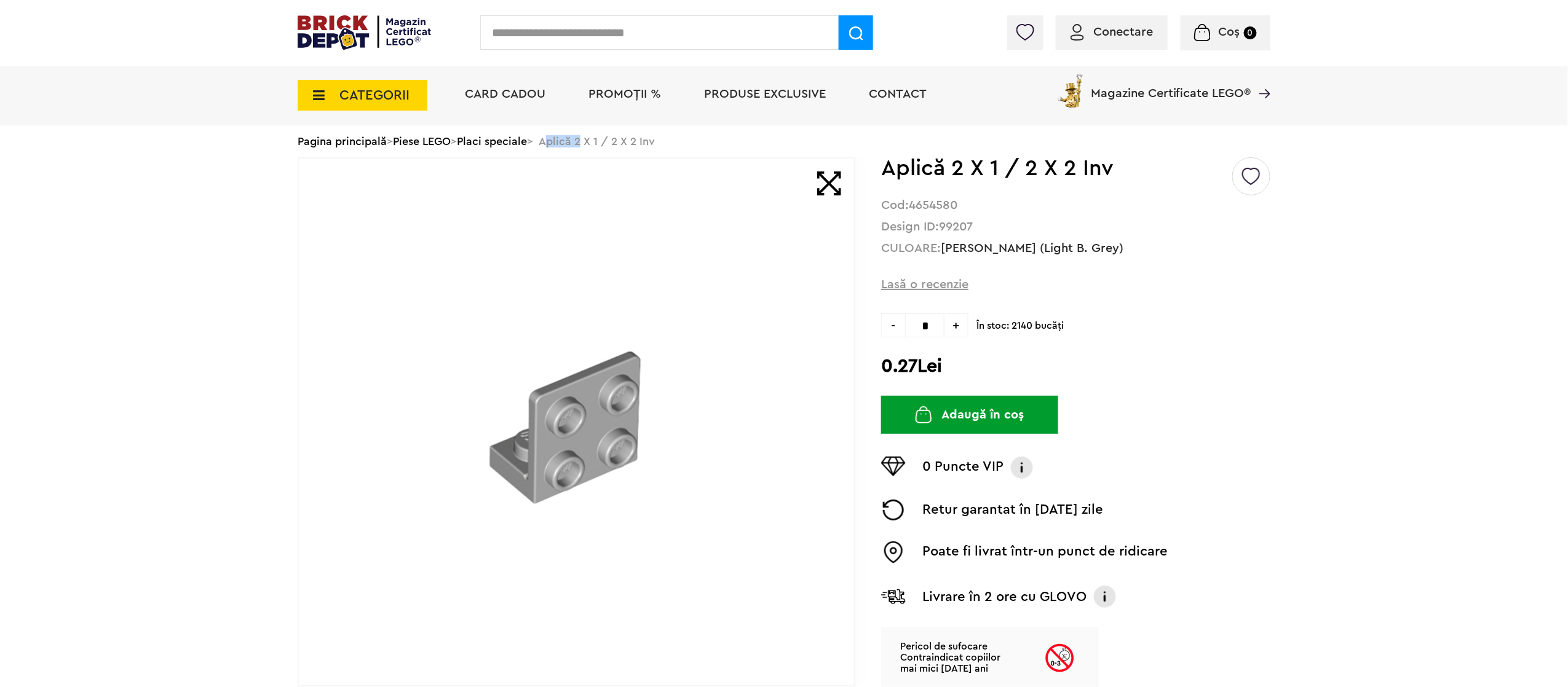
copy div "Aplică"
click at [674, 26] on input "text" at bounding box center [660, 32] width 358 height 34
paste input "******"
type input "******"
click at [851, 22] on span at bounding box center [855, 32] width 34 height 34
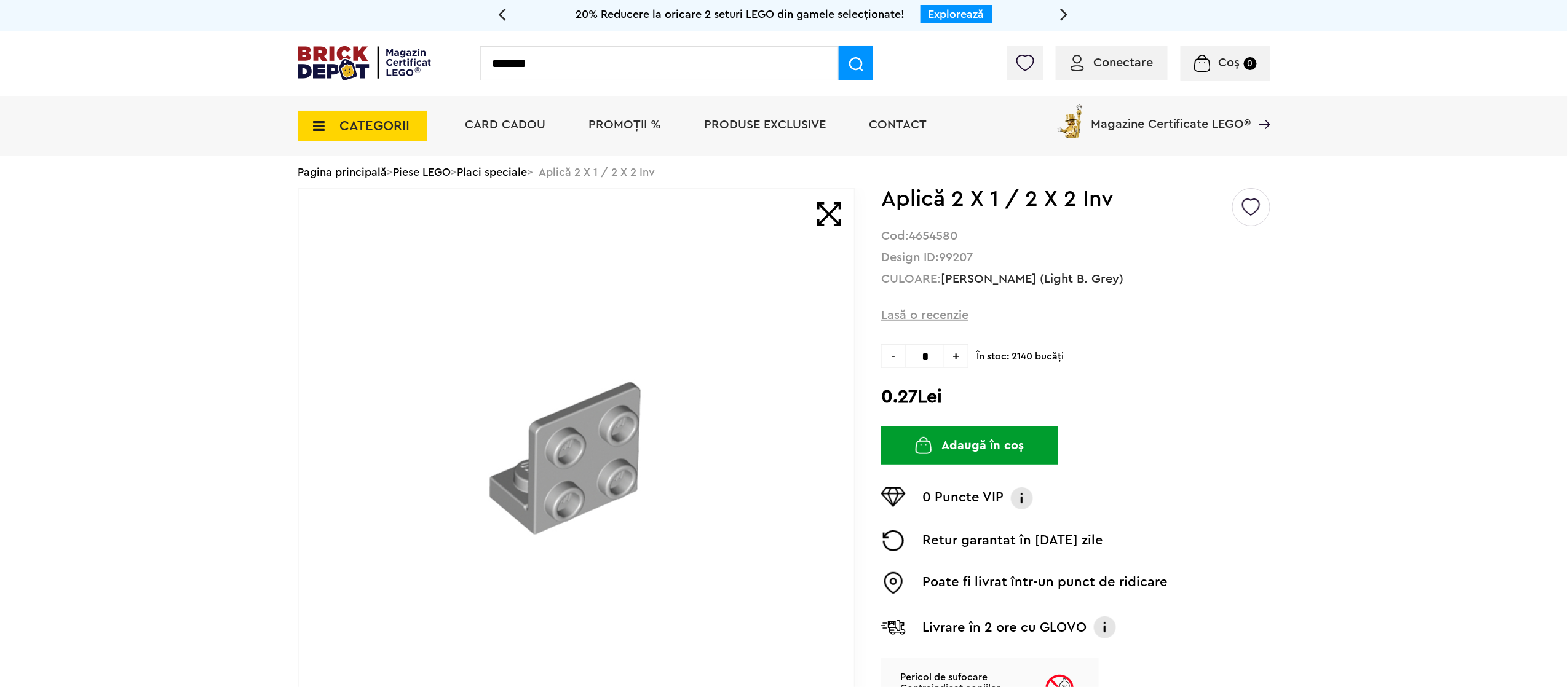
click at [859, 47] on span at bounding box center [855, 63] width 34 height 34
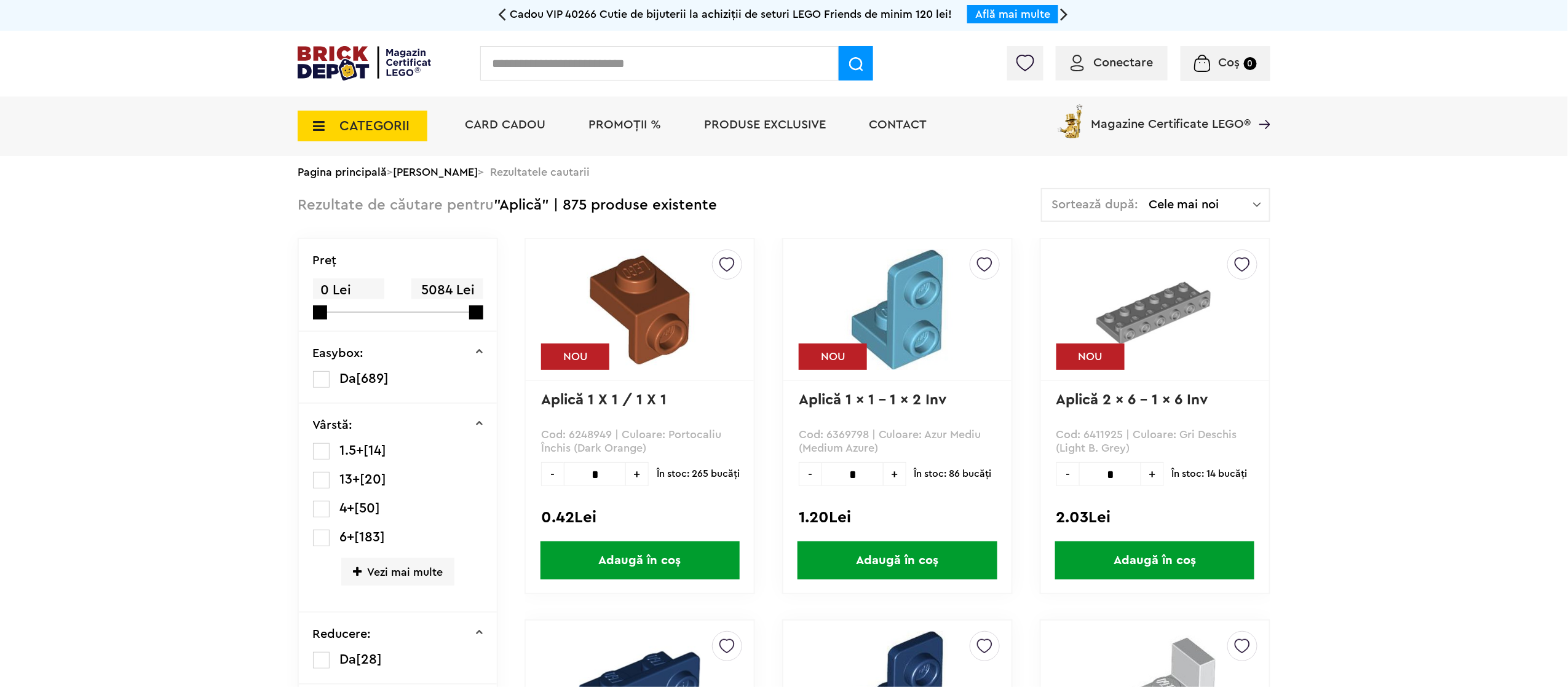
click at [1164, 200] on span "Cele mai noi" at bounding box center [1201, 204] width 105 height 12
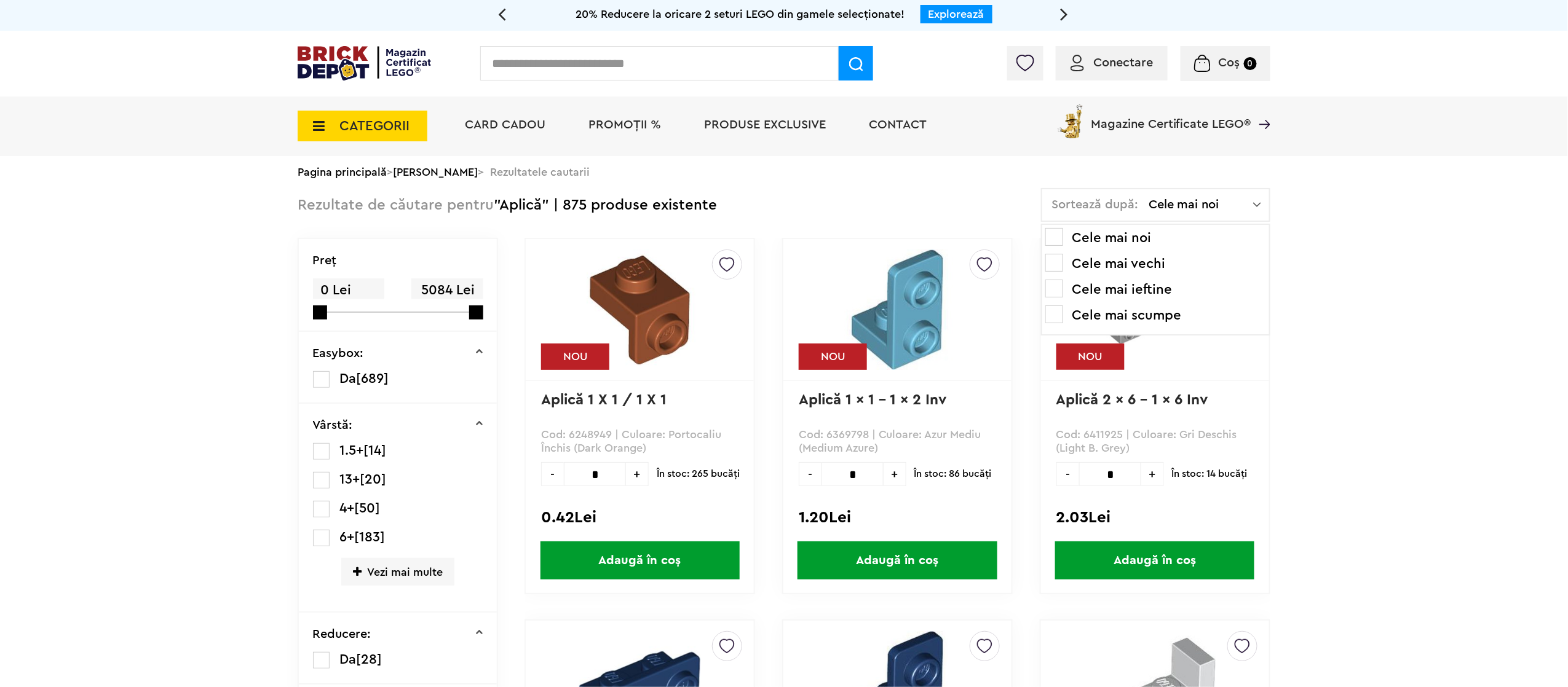
click at [1130, 287] on li "Cele mai ieftine" at bounding box center [1155, 290] width 220 height 19
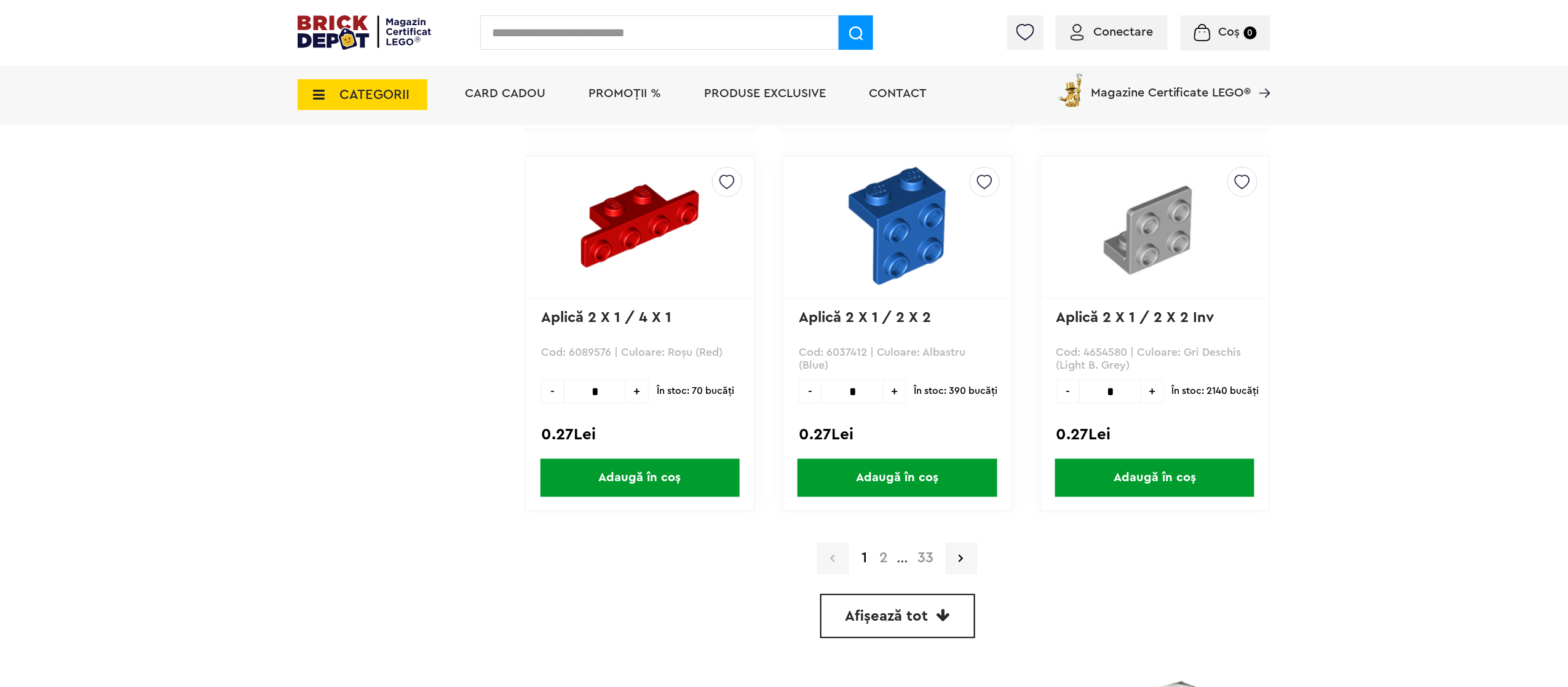
scroll to position [3195, 0]
